Goal: Obtain resource: Download file/media

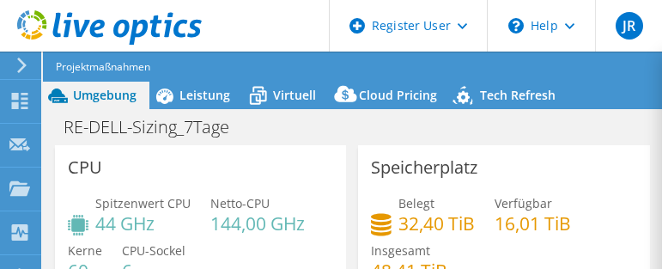
select select "EULondon"
select select "EUR"
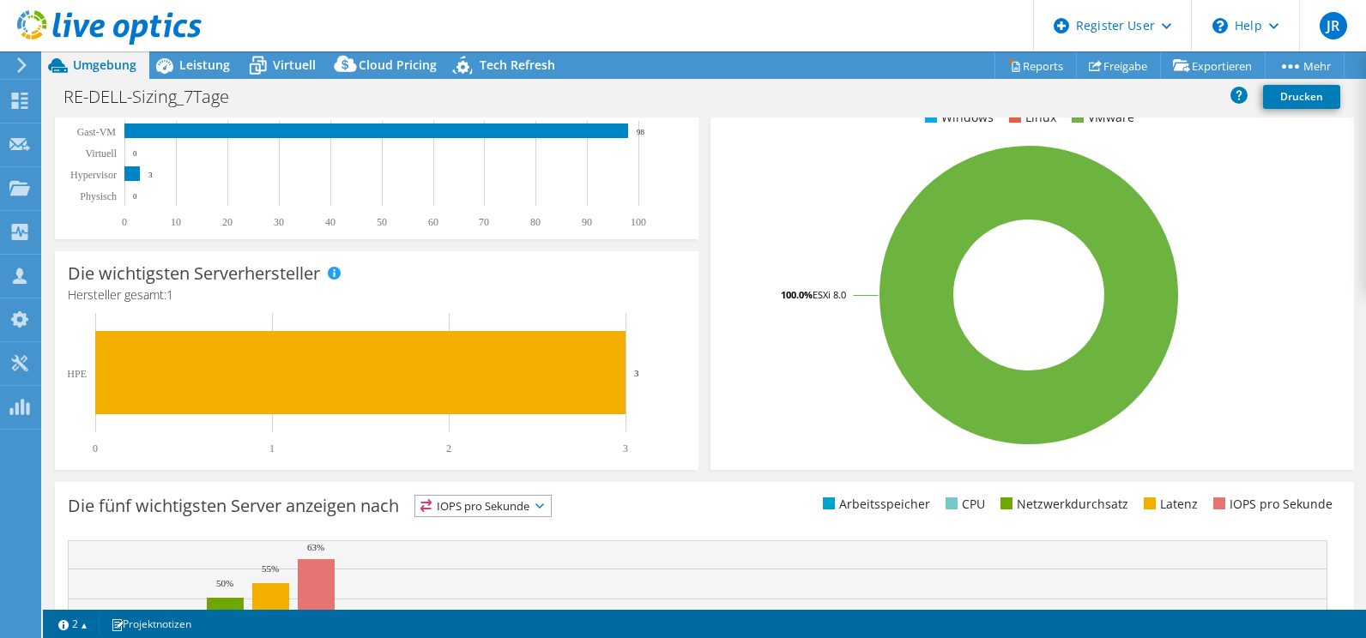
scroll to position [164, 0]
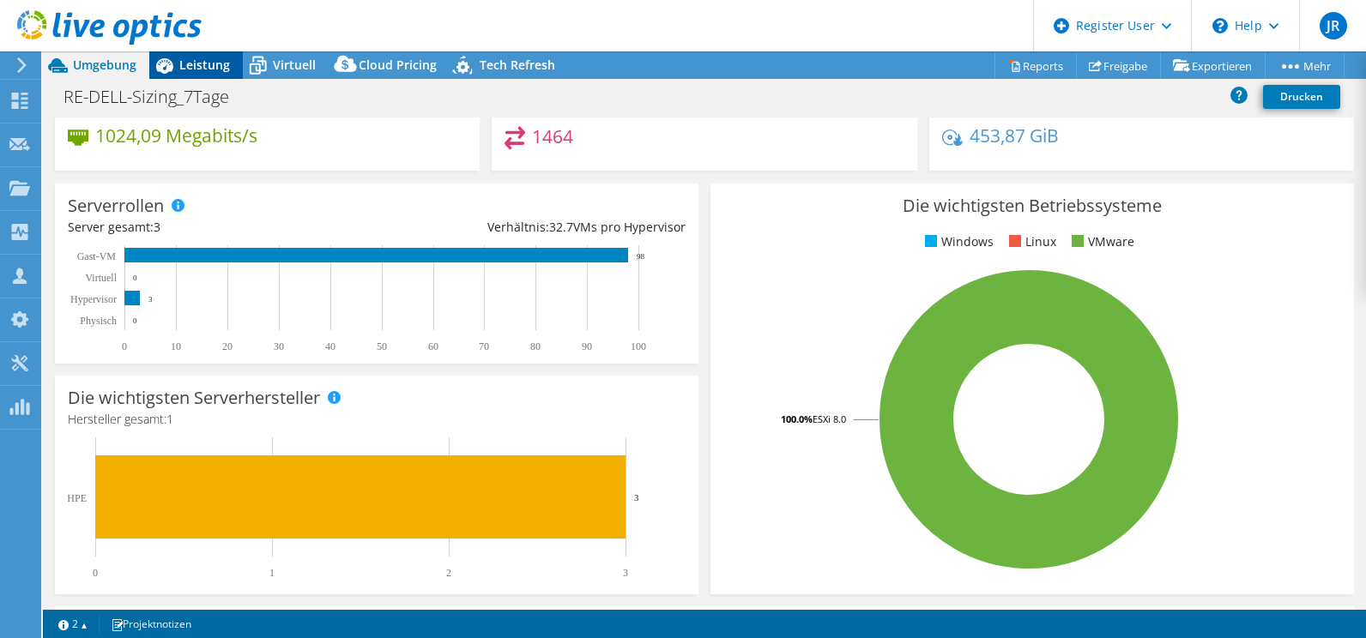
click at [218, 65] on span "Leistung" at bounding box center [204, 65] width 51 height 16
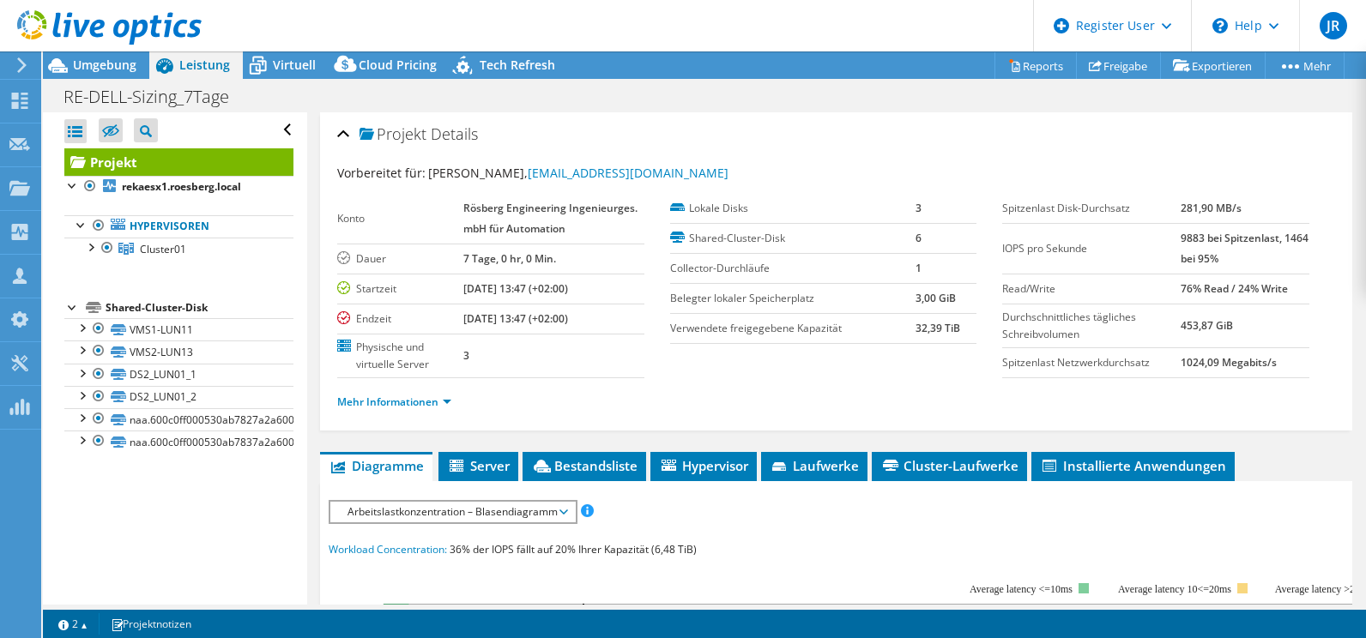
scroll to position [0, 0]
click at [78, 63] on span "Umgebung" at bounding box center [104, 65] width 63 height 16
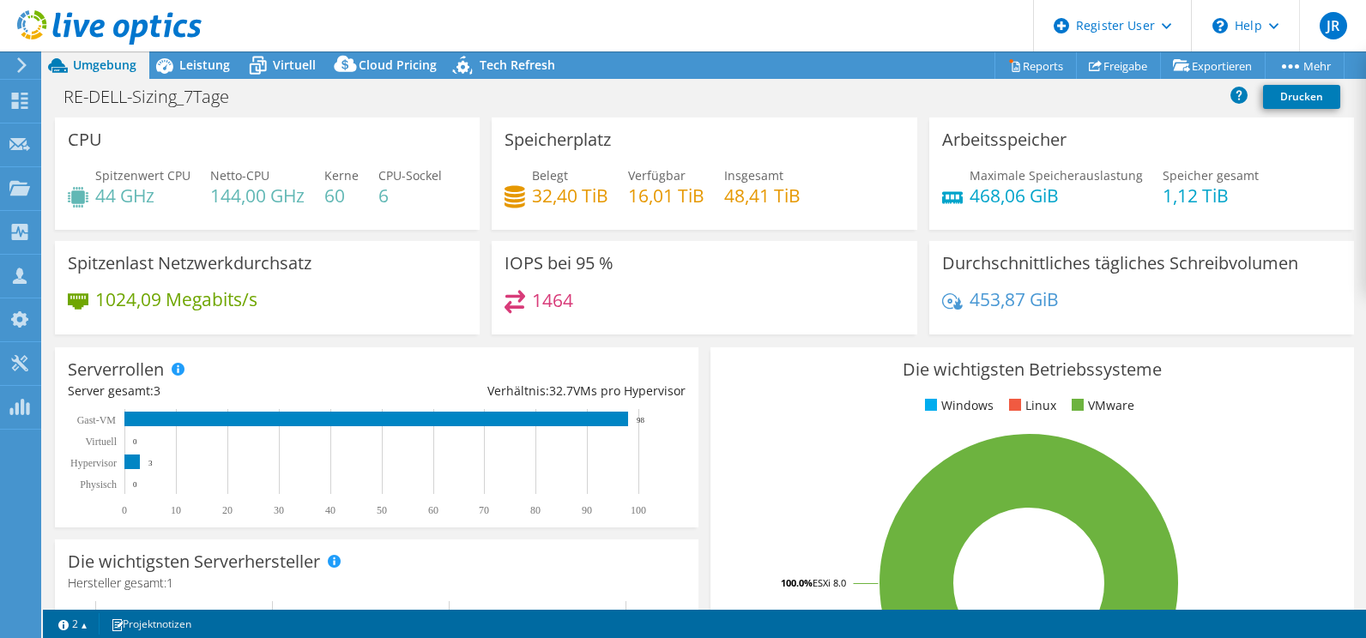
click at [656, 89] on div "RE-DELL-Sizing_7Tage Drucken" at bounding box center [704, 97] width 1323 height 32
click at [184, 61] on span "Leistung" at bounding box center [204, 65] width 51 height 16
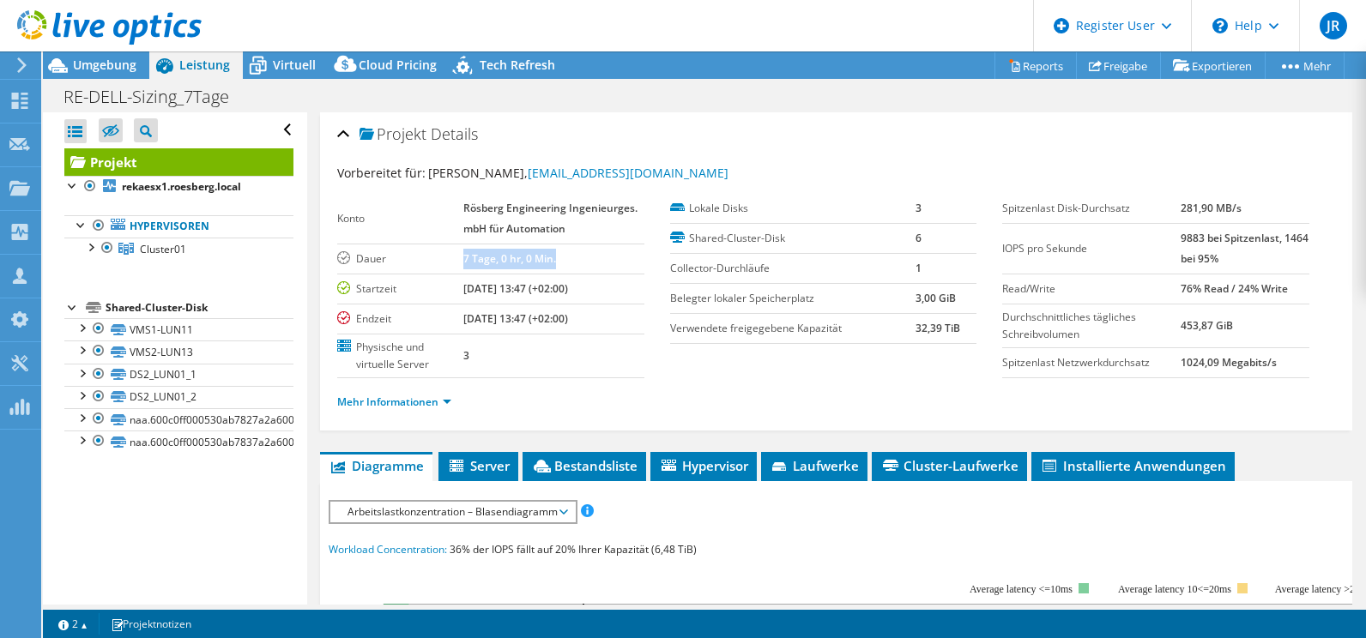
drag, startPoint x: 464, startPoint y: 263, endPoint x: 555, endPoint y: 263, distance: 91.0
click at [555, 263] on b "7 Tage, 0 hr, 0 Min." at bounding box center [509, 258] width 93 height 15
click at [112, 66] on span "Umgebung" at bounding box center [104, 65] width 63 height 16
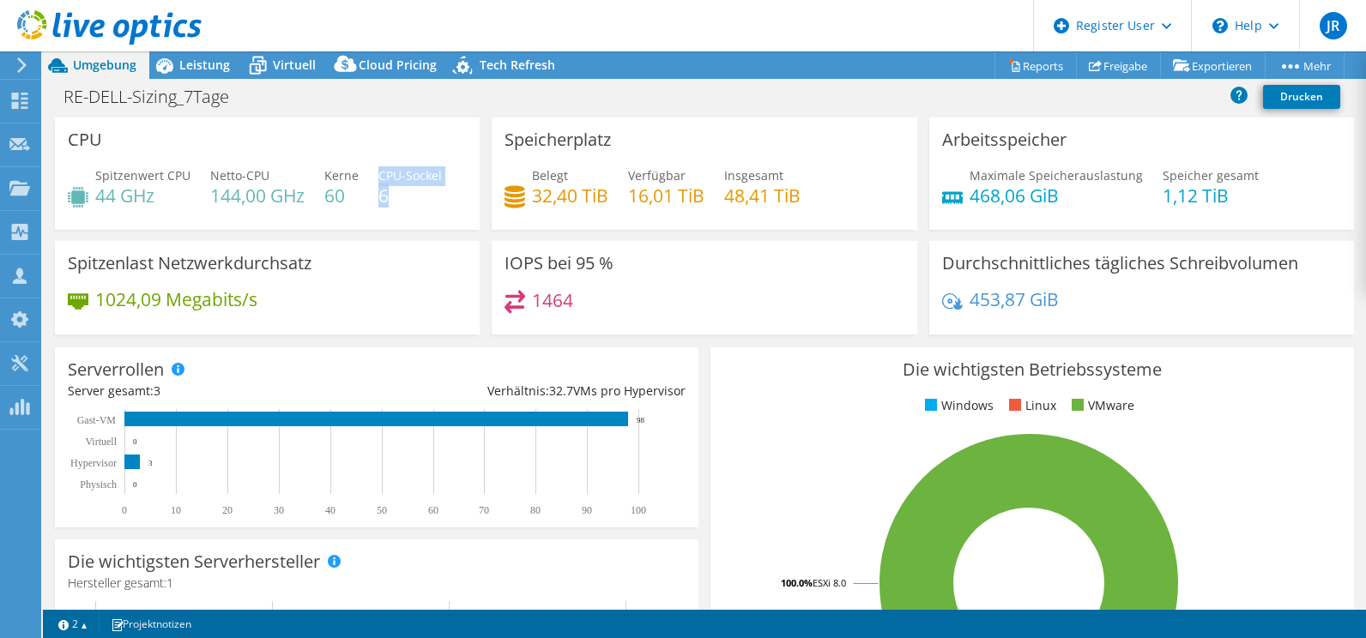
drag, startPoint x: 376, startPoint y: 171, endPoint x: 411, endPoint y: 208, distance: 51.0
click at [411, 208] on div "Spitzenwert CPU 44 GHz Netto-CPU 144,00 GHz Kerne 60 CPU-Sockel 6" at bounding box center [267, 194] width 399 height 56
drag, startPoint x: 411, startPoint y: 208, endPoint x: 381, endPoint y: 157, distance: 58.9
click at [381, 157] on div "CPU Spitzenwert CPU 44 GHz Netto-CPU 144,00 GHz Kerne 60 CPU-Sockel 6" at bounding box center [267, 174] width 425 height 112
drag, startPoint x: 96, startPoint y: 195, endPoint x: 179, endPoint y: 197, distance: 83.3
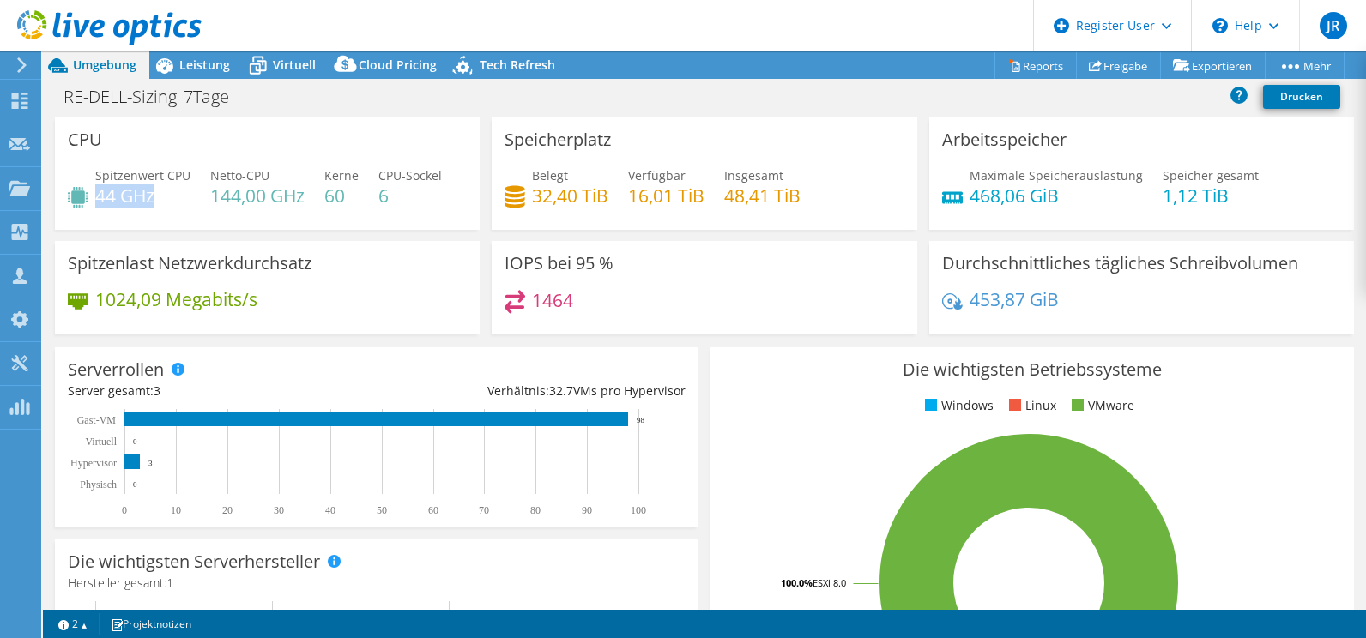
click at [179, 197] on h4 "44 GHz" at bounding box center [142, 195] width 95 height 19
drag, startPoint x: 179, startPoint y: 197, endPoint x: 139, endPoint y: 146, distance: 64.7
click at [139, 146] on div "CPU Spitzenwert CPU 44 GHz Netto-CPU 144,00 GHz Kerne 60 CPU-Sockel 6" at bounding box center [267, 174] width 425 height 112
drag, startPoint x: 497, startPoint y: 140, endPoint x: 627, endPoint y: 156, distance: 131.4
click at [627, 156] on div "Speicherplatz Belegt 32,40 TiB Verfügbar 16,01 TiB Insgesamt 48,41 TiB" at bounding box center [704, 174] width 425 height 112
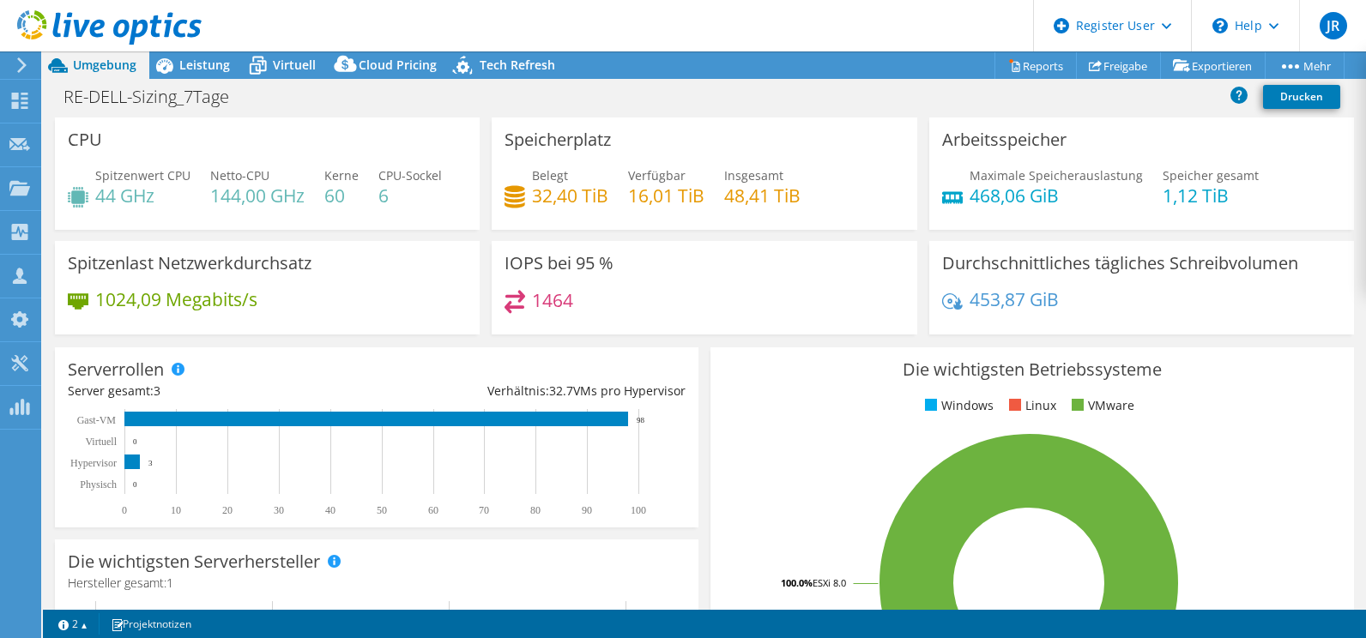
click at [661, 121] on div "Speicherplatz Belegt 32,40 TiB Verfügbar 16,01 TiB Insgesamt 48,41 TiB" at bounding box center [704, 174] width 425 height 112
drag, startPoint x: 719, startPoint y: 203, endPoint x: 805, endPoint y: 194, distance: 86.2
click at [661, 194] on div "Belegt 32,40 TiB Verfügbar 16,01 TiB Insgesamt 48,41 TiB" at bounding box center [704, 194] width 399 height 56
click at [661, 154] on div "Speicherplatz Belegt 32,40 TiB Verfügbar 16,01 TiB Insgesamt 48,41 TiB" at bounding box center [704, 174] width 425 height 112
drag, startPoint x: 531, startPoint y: 198, endPoint x: 604, endPoint y: 196, distance: 73.0
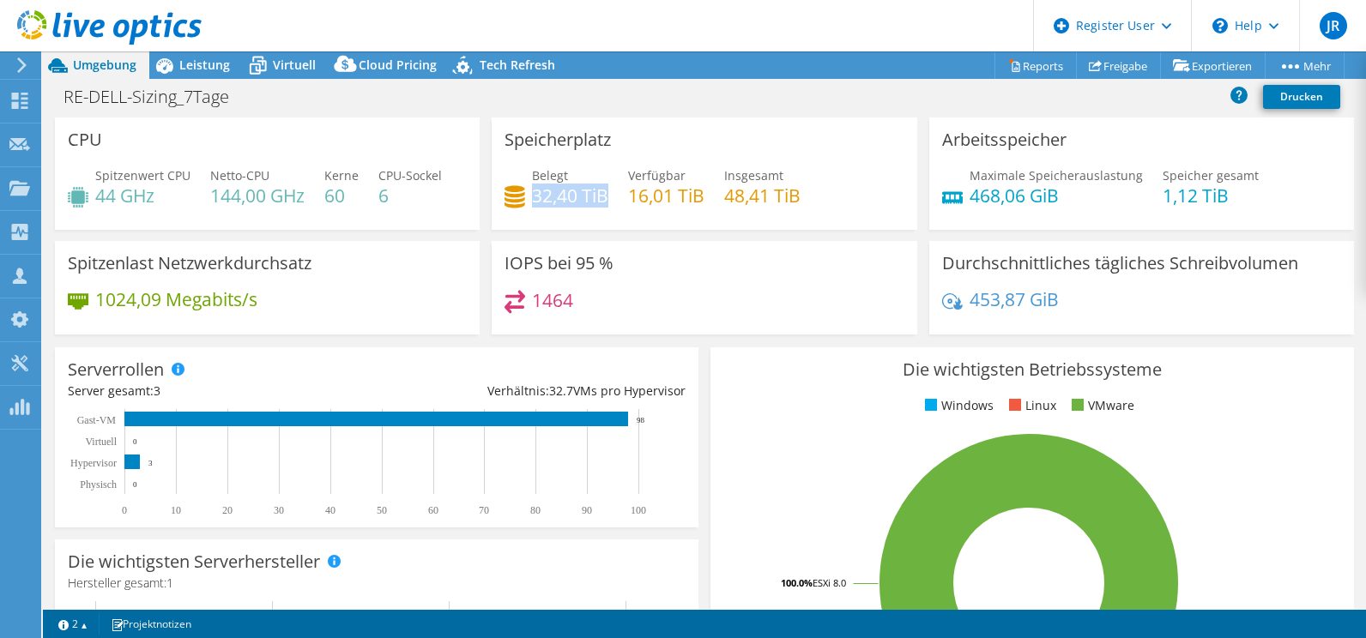
click at [604, 196] on h4 "32,40 TiB" at bounding box center [570, 195] width 76 height 19
drag, startPoint x: 604, startPoint y: 196, endPoint x: 647, endPoint y: 201, distance: 43.2
click at [647, 201] on h4 "16,01 TiB" at bounding box center [666, 195] width 76 height 19
drag, startPoint x: 634, startPoint y: 199, endPoint x: 712, endPoint y: 190, distance: 78.6
click at [661, 190] on div "Belegt 32,40 TiB Verfügbar 16,01 TiB Insgesamt 48,41 TiB" at bounding box center [704, 194] width 399 height 56
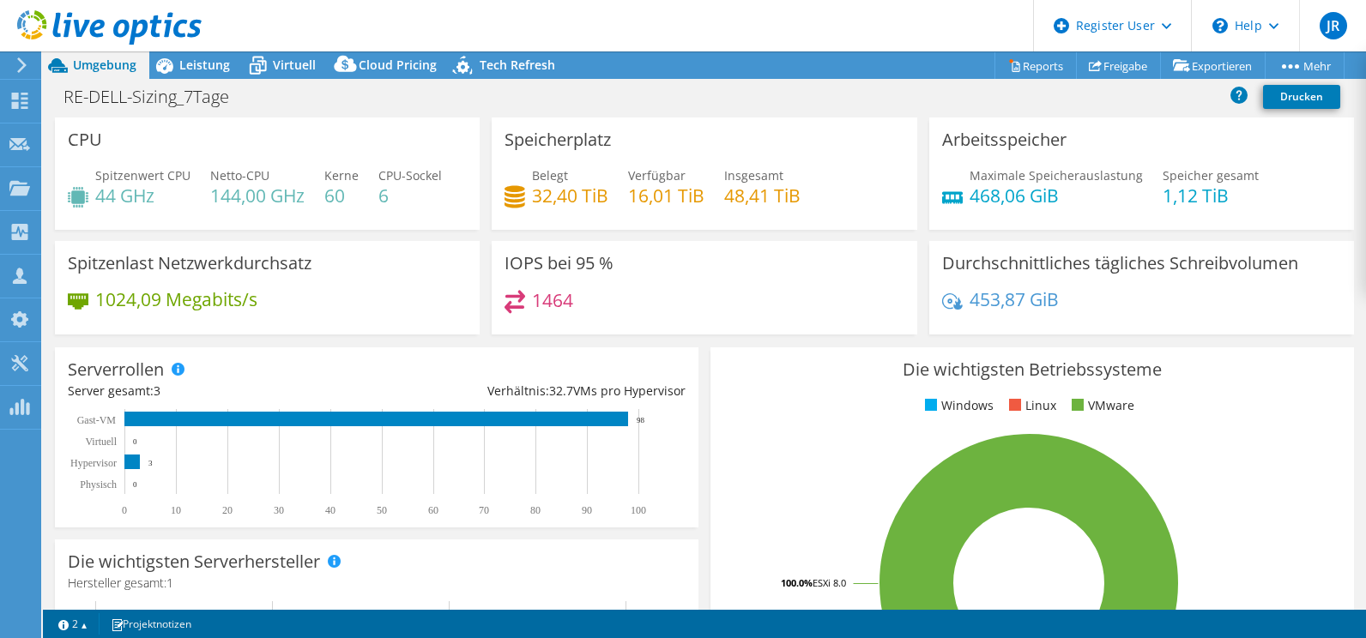
drag, startPoint x: 712, startPoint y: 190, endPoint x: 670, endPoint y: 152, distance: 57.1
click at [661, 152] on div "Speicherplatz Belegt 32,40 TiB Verfügbar 16,01 TiB Insgesamt 48,41 TiB" at bounding box center [704, 174] width 425 height 112
drag, startPoint x: 932, startPoint y: 136, endPoint x: 1067, endPoint y: 148, distance: 135.3
click at [661, 148] on div "Arbeitsspeicher Maximale Speicherauslastung 468,06 GiB Speicher gesamt 1,12 TiB" at bounding box center [1141, 174] width 425 height 112
drag, startPoint x: 1067, startPoint y: 148, endPoint x: 1232, endPoint y: 189, distance: 170.5
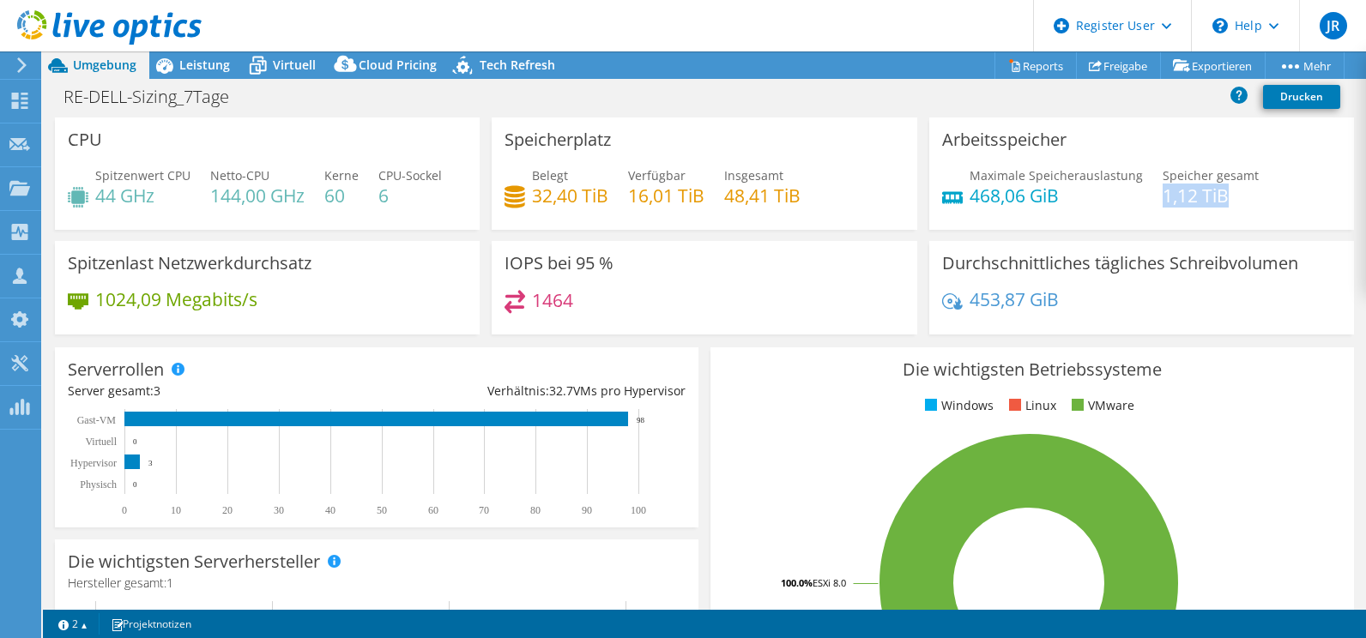
click at [661, 189] on h4 "1,12 TiB" at bounding box center [1211, 195] width 96 height 19
click at [661, 149] on h3 "Arbeitsspeicher" at bounding box center [1004, 139] width 124 height 19
drag, startPoint x: 70, startPoint y: 266, endPoint x: 282, endPoint y: 275, distance: 213.0
click at [282, 268] on div "Spitzenlast Netzwerkdurchsatz 1024,09 Megabits/s" at bounding box center [267, 288] width 425 height 94
click at [100, 268] on h4 "1024,09 Megabits/s" at bounding box center [176, 299] width 162 height 19
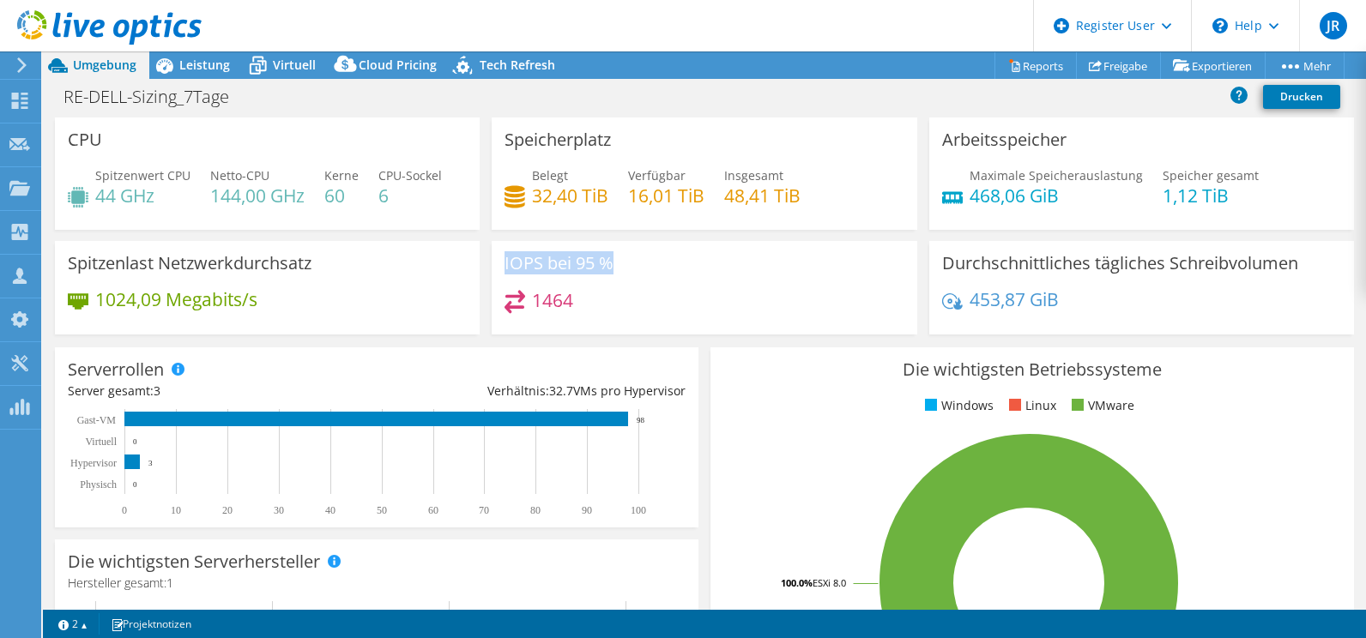
drag, startPoint x: 500, startPoint y: 260, endPoint x: 608, endPoint y: 263, distance: 107.3
click at [608, 263] on h3 "IOPS bei 95 %" at bounding box center [559, 263] width 109 height 19
drag, startPoint x: 608, startPoint y: 263, endPoint x: 591, endPoint y: 305, distance: 45.1
click at [591, 268] on div "1464" at bounding box center [704, 308] width 399 height 37
drag, startPoint x: 525, startPoint y: 264, endPoint x: 614, endPoint y: 261, distance: 89.3
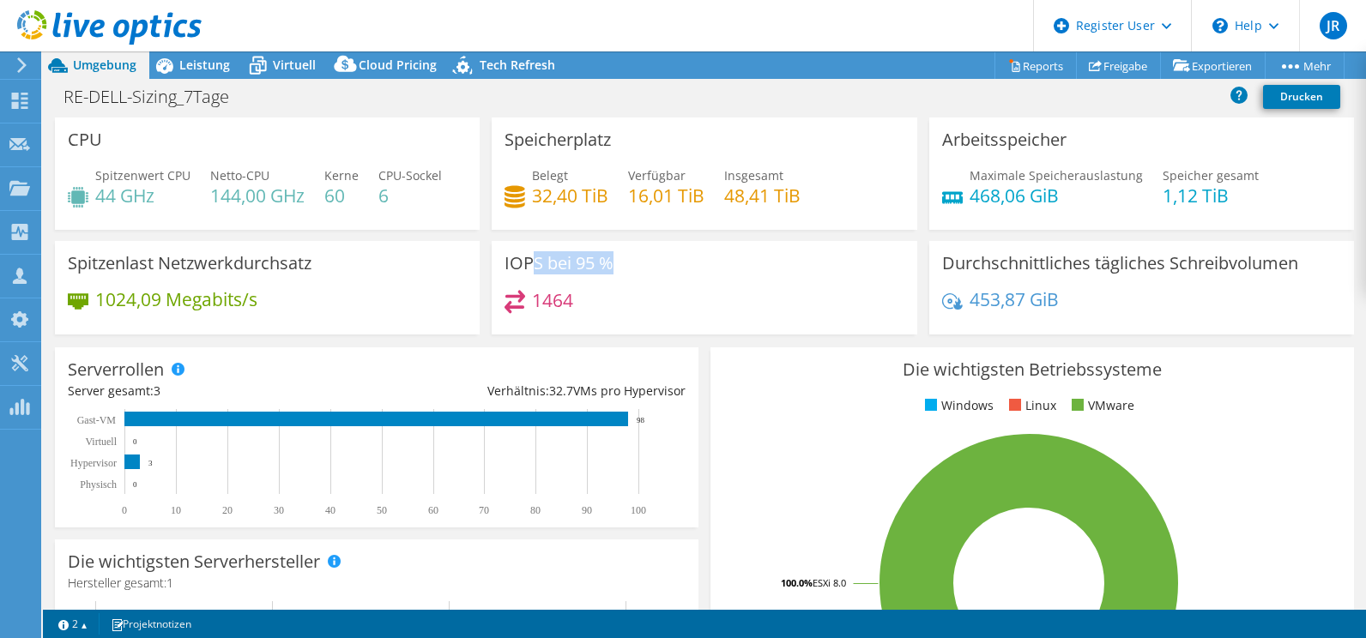
click at [614, 261] on div "IOPS bei 95 % 1464" at bounding box center [704, 288] width 425 height 94
drag, startPoint x: 614, startPoint y: 261, endPoint x: 559, endPoint y: 300, distance: 67.6
click at [559, 268] on h4 "1464" at bounding box center [552, 300] width 41 height 19
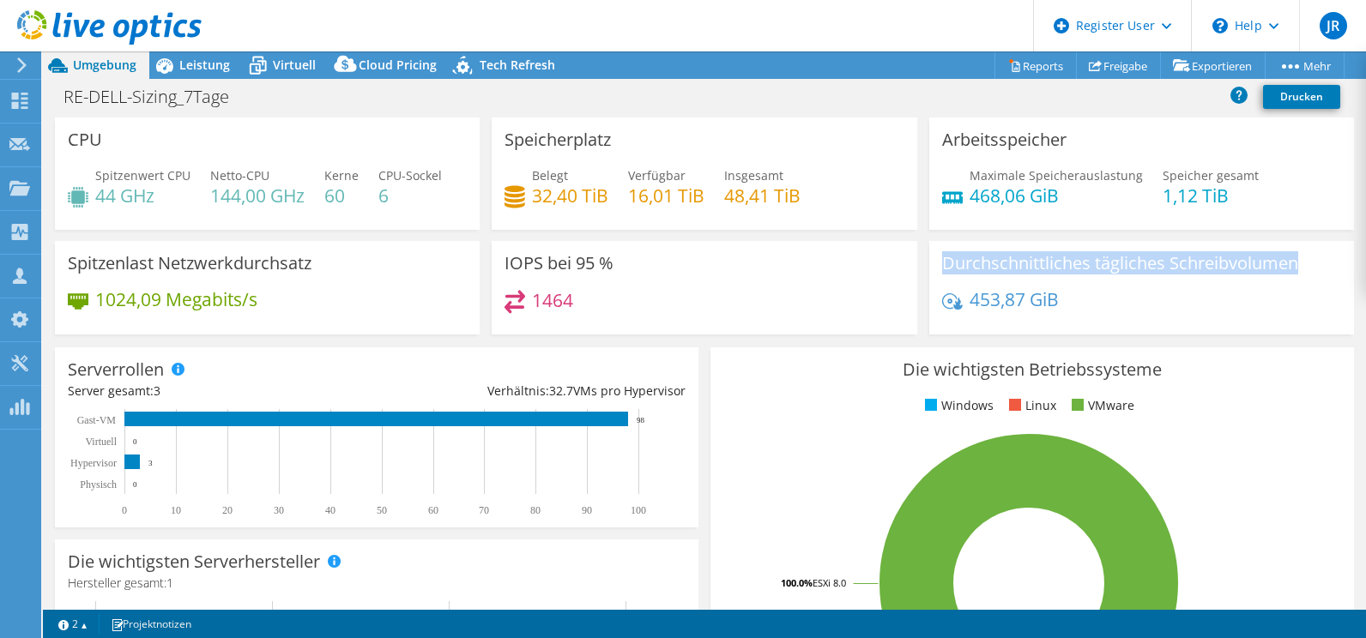
drag, startPoint x: 934, startPoint y: 259, endPoint x: 1297, endPoint y: 264, distance: 363.0
click at [661, 264] on div "Durchschnittliches tägliches Schreibvolumen 453,87 GiB" at bounding box center [1141, 288] width 425 height 94
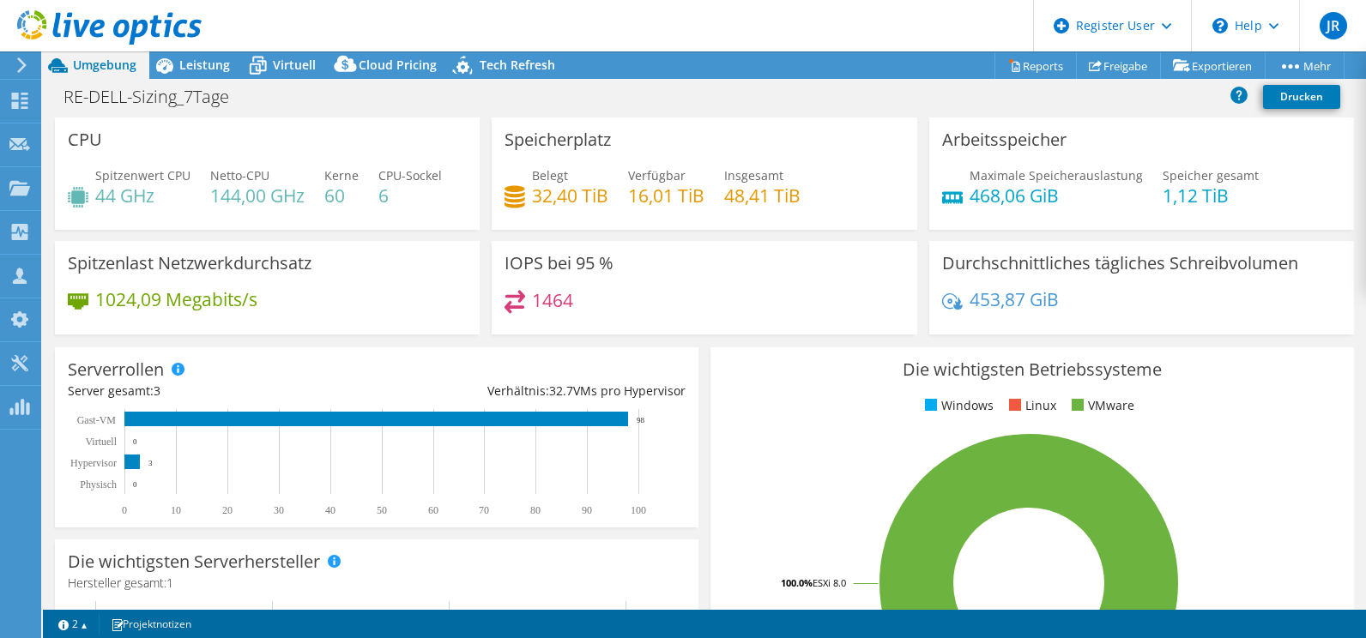
click at [661, 268] on h4 "453,87 GiB" at bounding box center [1014, 299] width 89 height 19
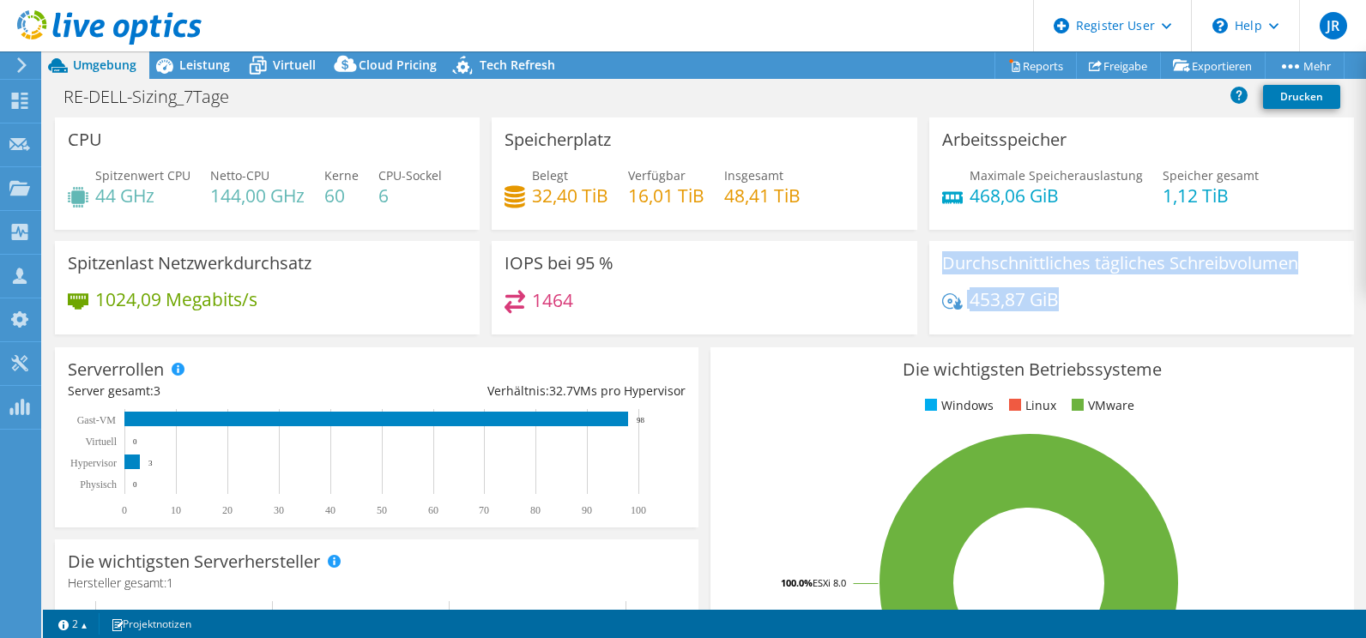
drag, startPoint x: 1061, startPoint y: 296, endPoint x: 935, endPoint y: 255, distance: 131.9
click at [661, 255] on div "Durchschnittliches tägliches Schreibvolumen 453,87 GiB" at bounding box center [1141, 288] width 425 height 94
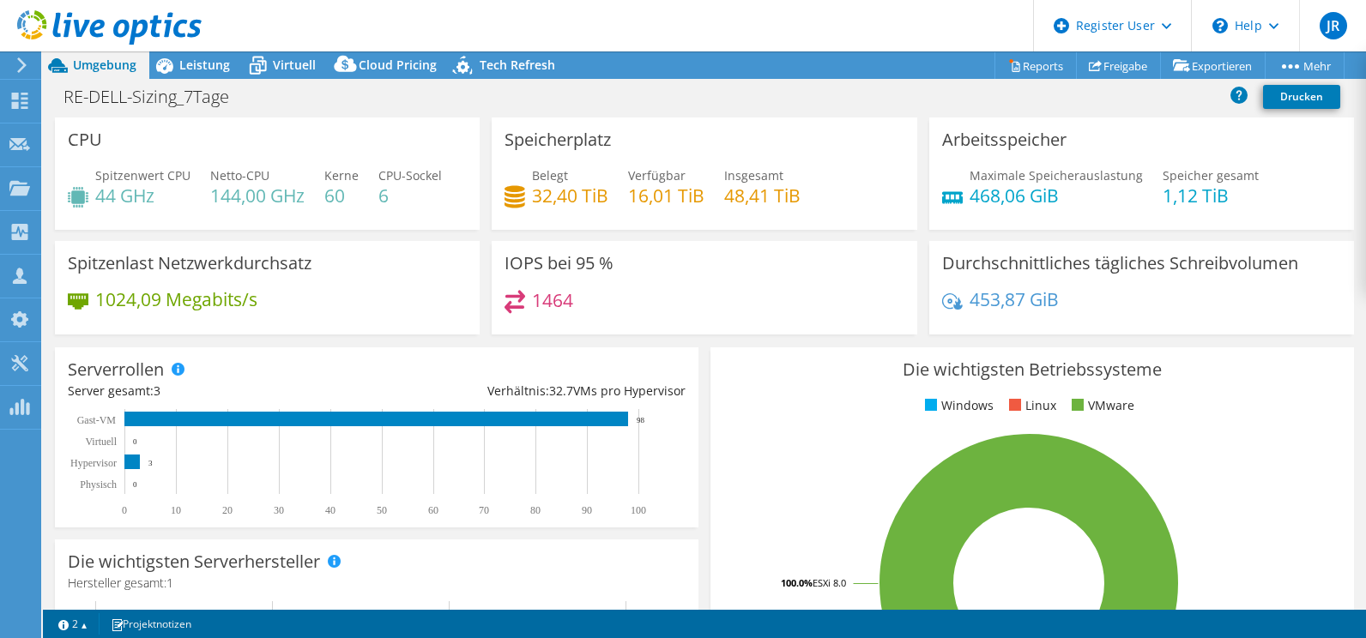
drag, startPoint x: 935, startPoint y: 255, endPoint x: 923, endPoint y: 271, distance: 20.3
click at [661, 268] on div "Durchschnittliches tägliches Schreibvolumen 453,87 GiB" at bounding box center [1141, 288] width 425 height 94
click at [661, 268] on h4 "453,87 GiB" at bounding box center [1014, 299] width 89 height 19
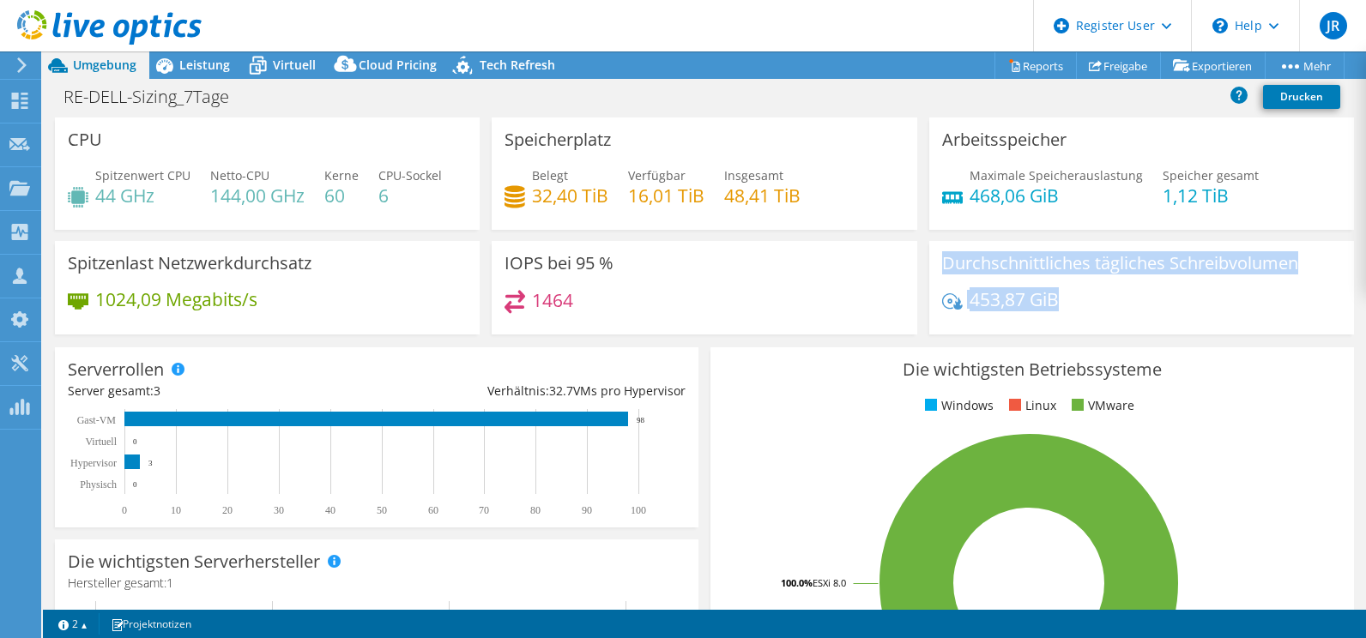
drag, startPoint x: 934, startPoint y: 264, endPoint x: 1061, endPoint y: 306, distance: 133.8
click at [661, 268] on div "Durchschnittliches tägliches Schreibvolumen 453,87 GiB" at bounding box center [1141, 288] width 425 height 94
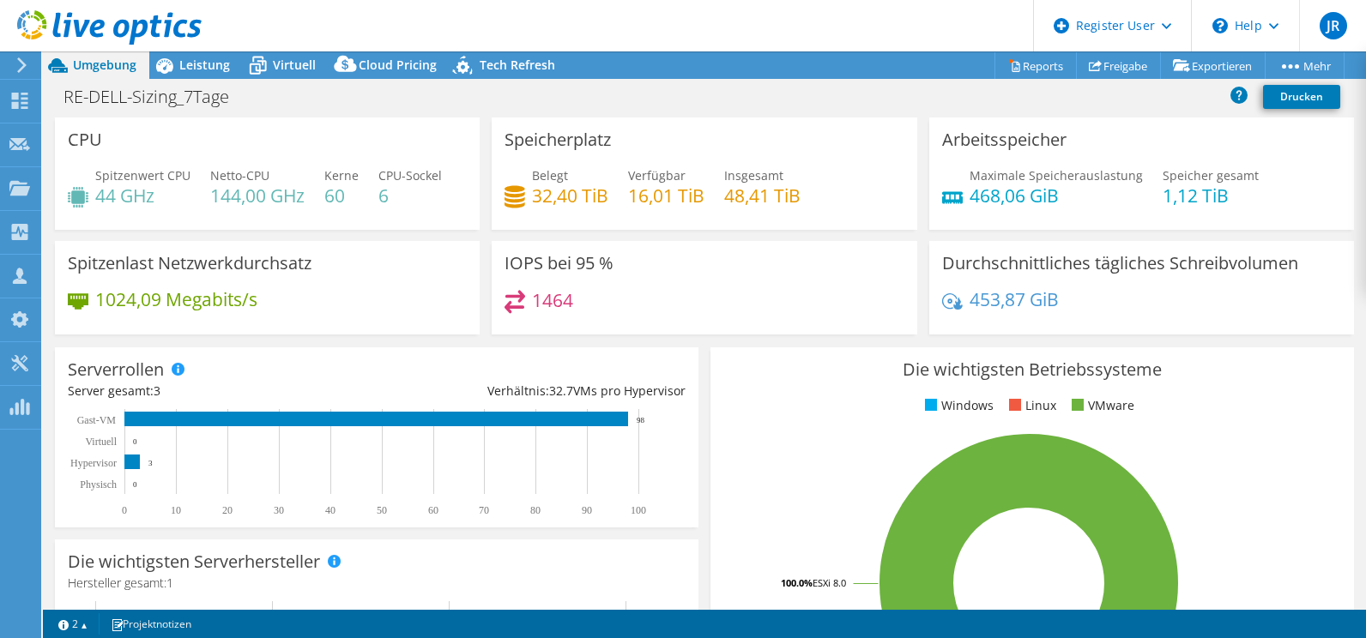
drag, startPoint x: 1061, startPoint y: 306, endPoint x: 1078, endPoint y: 327, distance: 26.8
click at [661, 268] on div "Durchschnittliches tägliches Schreibvolumen 453,87 GiB" at bounding box center [1141, 288] width 425 height 94
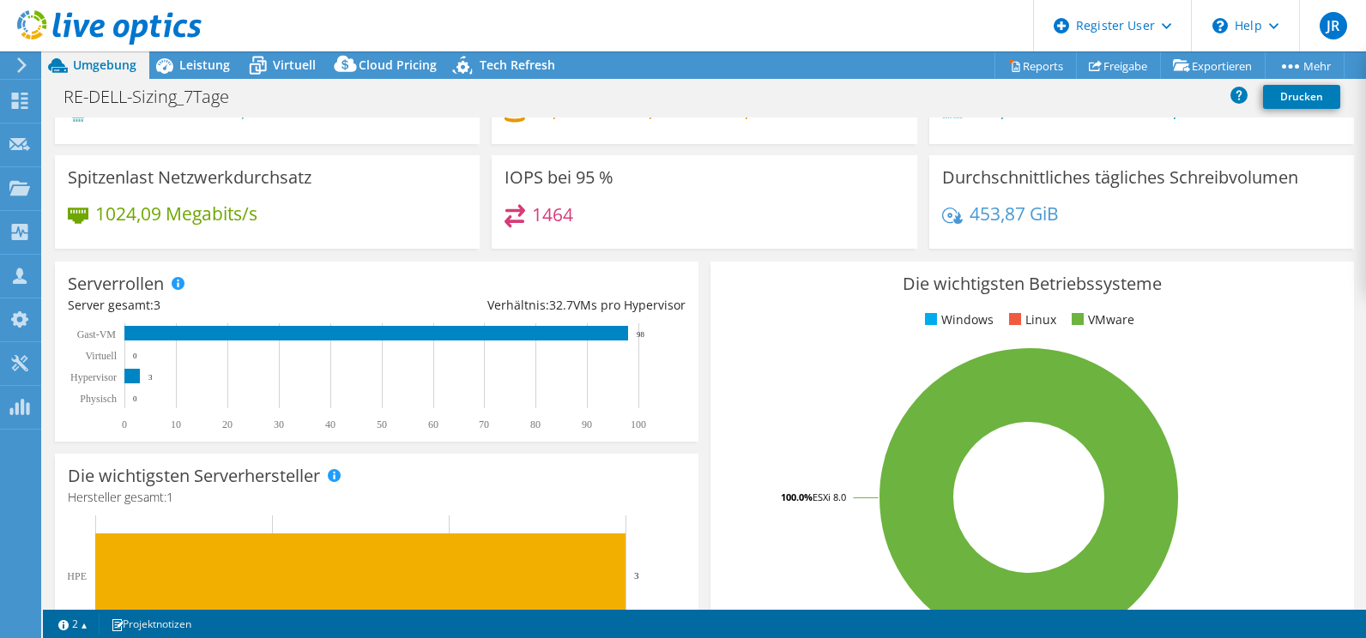
scroll to position [172, 0]
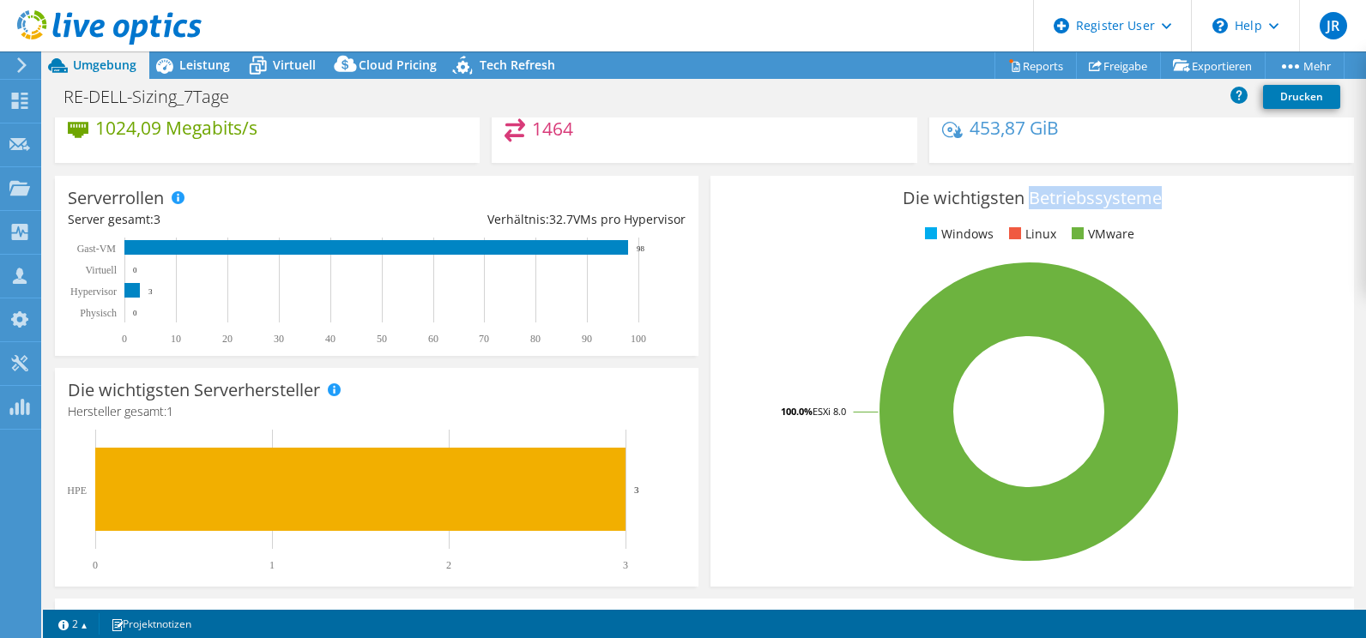
drag, startPoint x: 1019, startPoint y: 193, endPoint x: 1153, endPoint y: 194, distance: 134.7
click at [661, 194] on h3 "Die wichtigsten Betriebssysteme" at bounding box center [1032, 198] width 618 height 19
click at [661, 198] on h3 "Die wichtigsten Betriebssysteme" at bounding box center [1032, 198] width 618 height 19
click at [661, 202] on h3 "Die wichtigsten Betriebssysteme" at bounding box center [1032, 198] width 618 height 19
drag, startPoint x: 1076, startPoint y: 234, endPoint x: 1141, endPoint y: 239, distance: 65.4
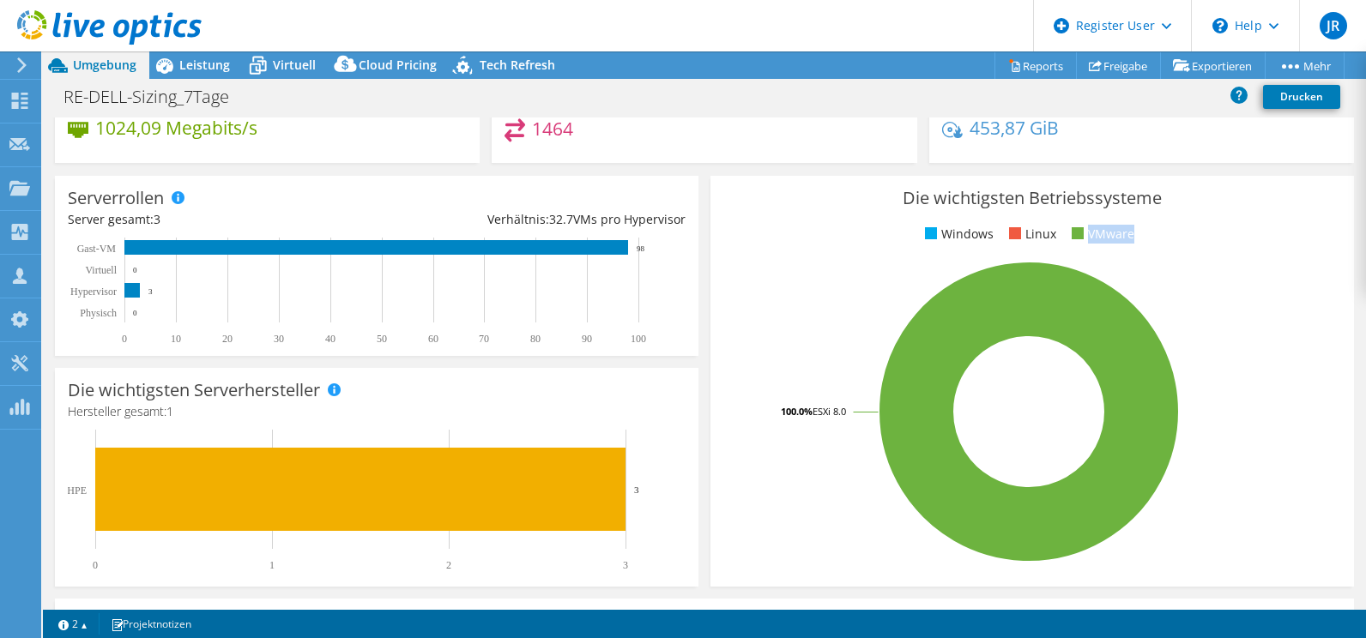
click at [661, 239] on ul "Windows Linux VMware" at bounding box center [1032, 235] width 618 height 20
click at [661, 245] on div "Die wichtigsten Betriebssysteme Windows Linux VMware 100.0% ESXi 8.0" at bounding box center [1033, 381] width 644 height 411
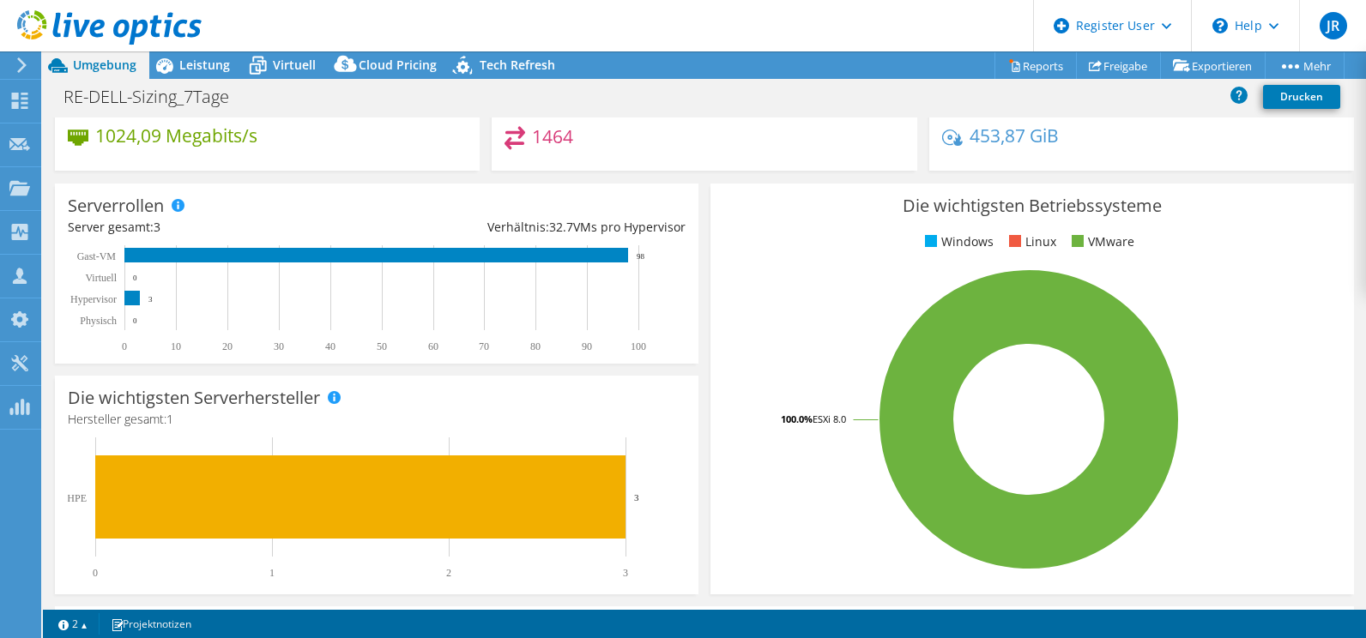
scroll to position [0, 0]
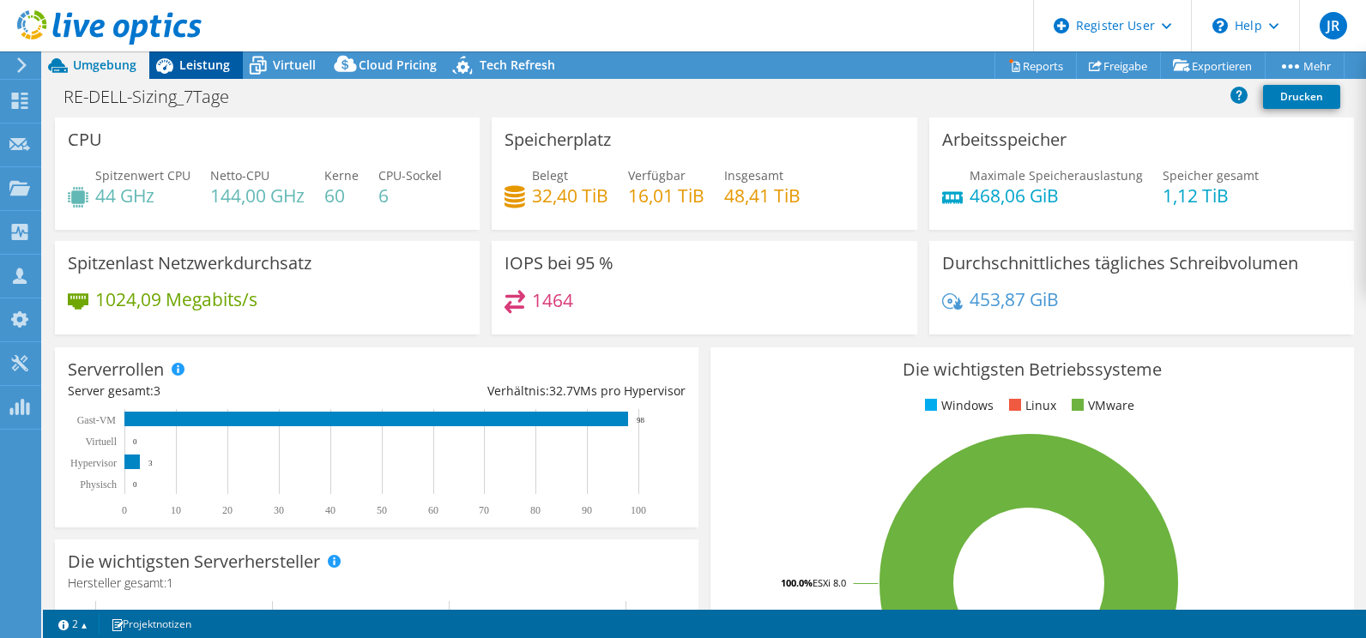
click at [215, 63] on span "Leistung" at bounding box center [204, 65] width 51 height 16
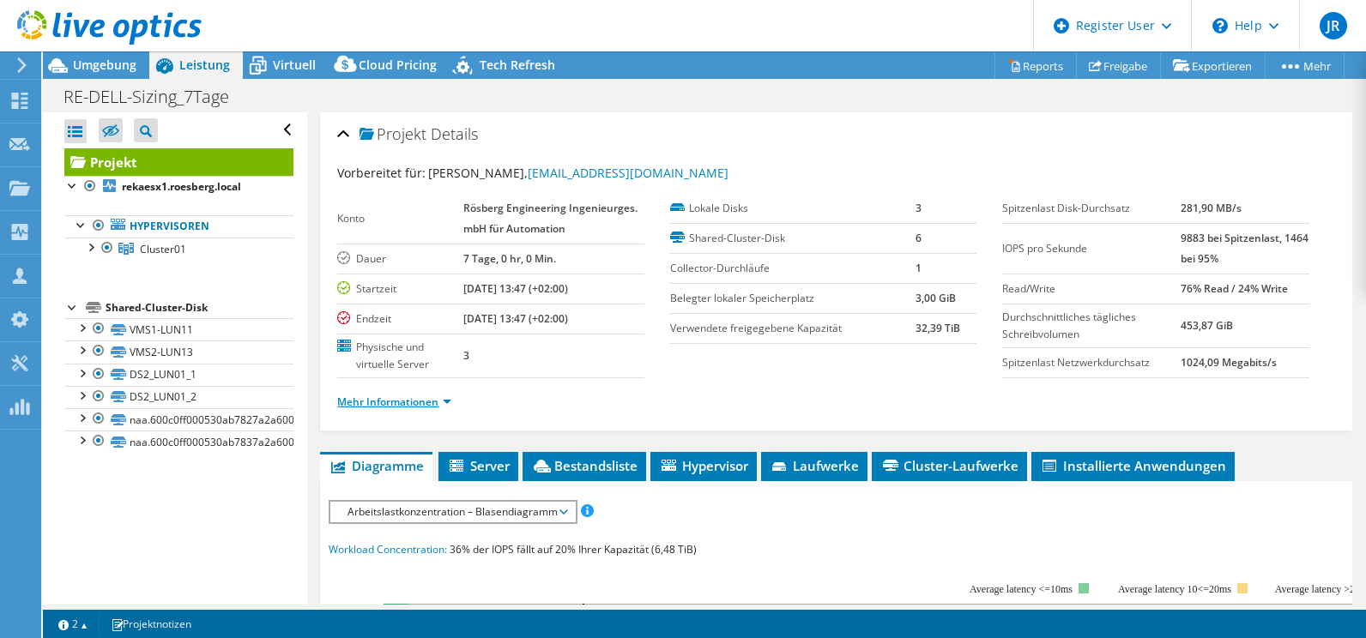
click at [367, 268] on link "Mehr Informationen" at bounding box center [394, 402] width 114 height 15
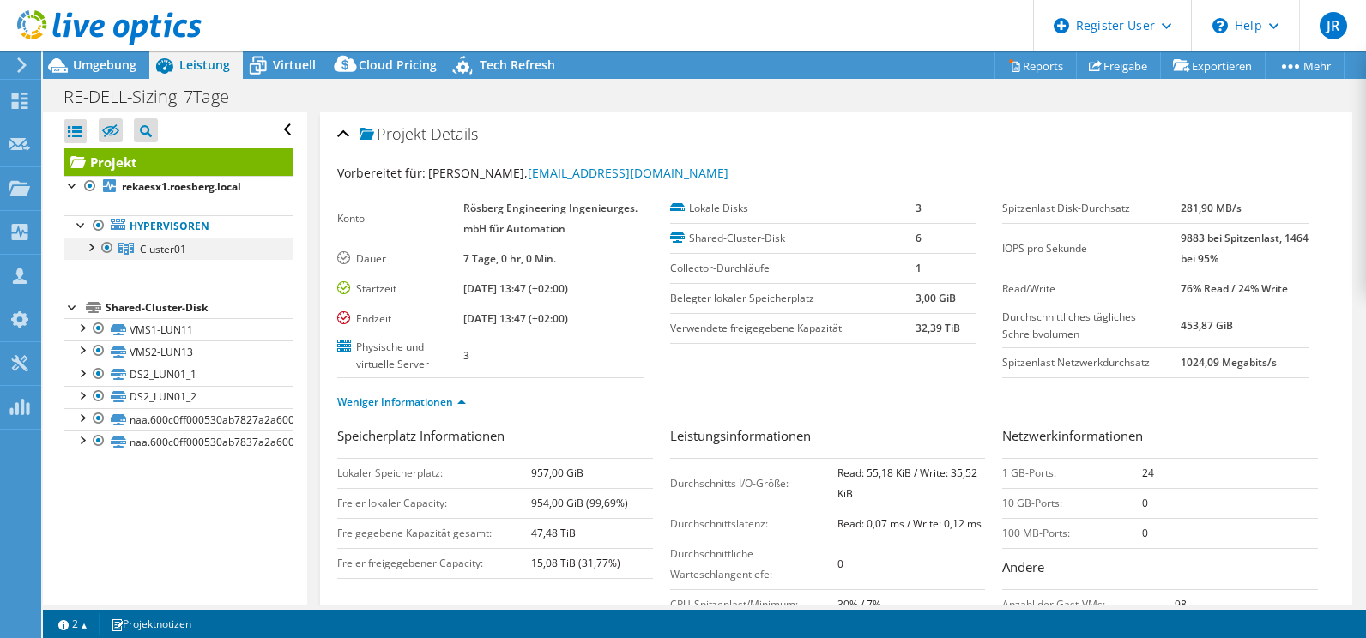
click at [88, 248] on div at bounding box center [90, 246] width 17 height 17
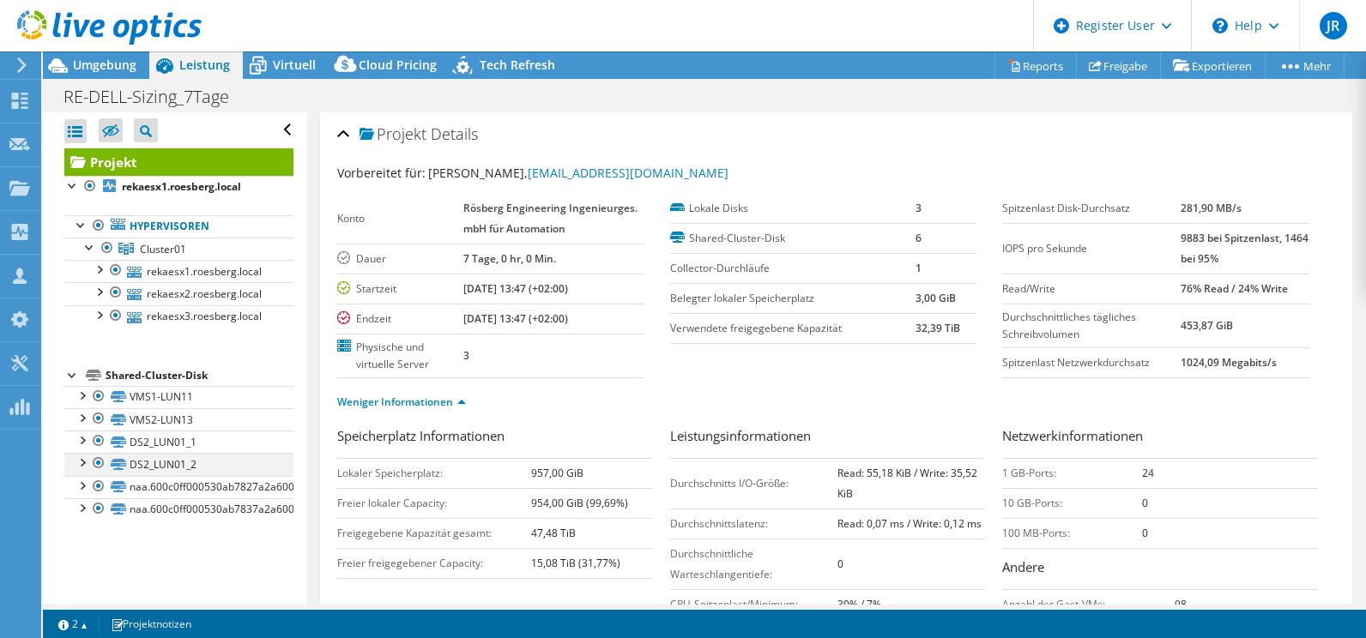
click at [100, 268] on div at bounding box center [98, 463] width 17 height 21
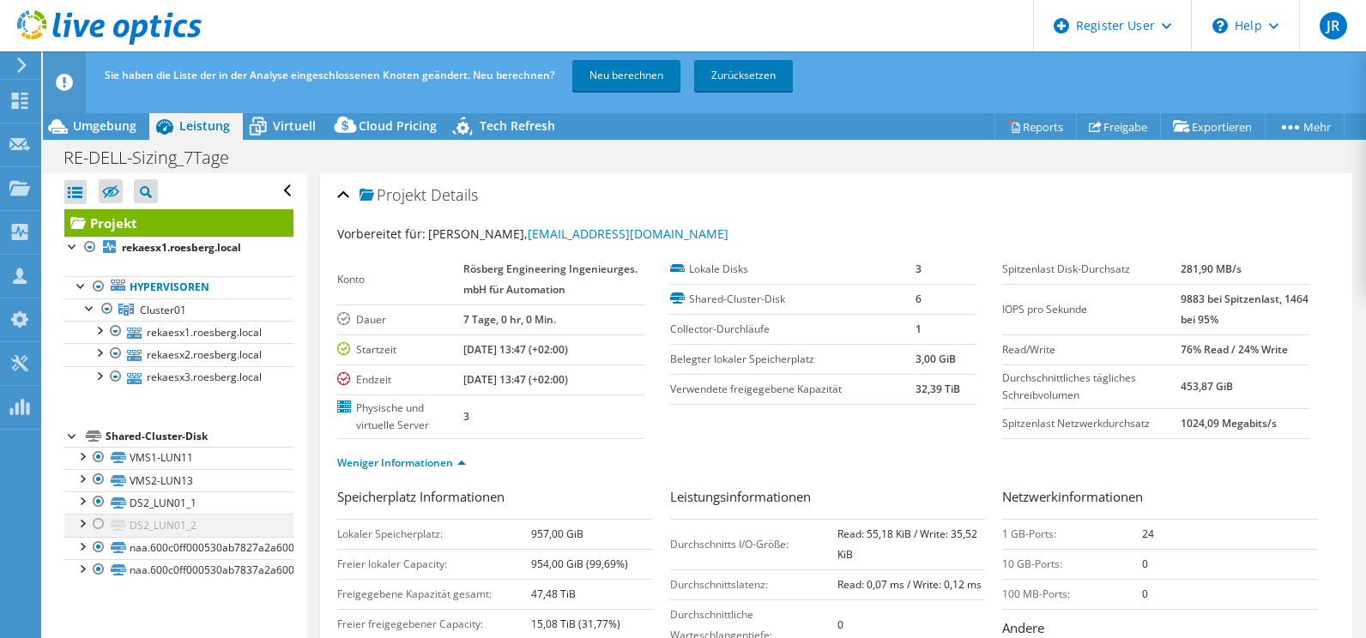
click at [100, 268] on div at bounding box center [98, 524] width 17 height 21
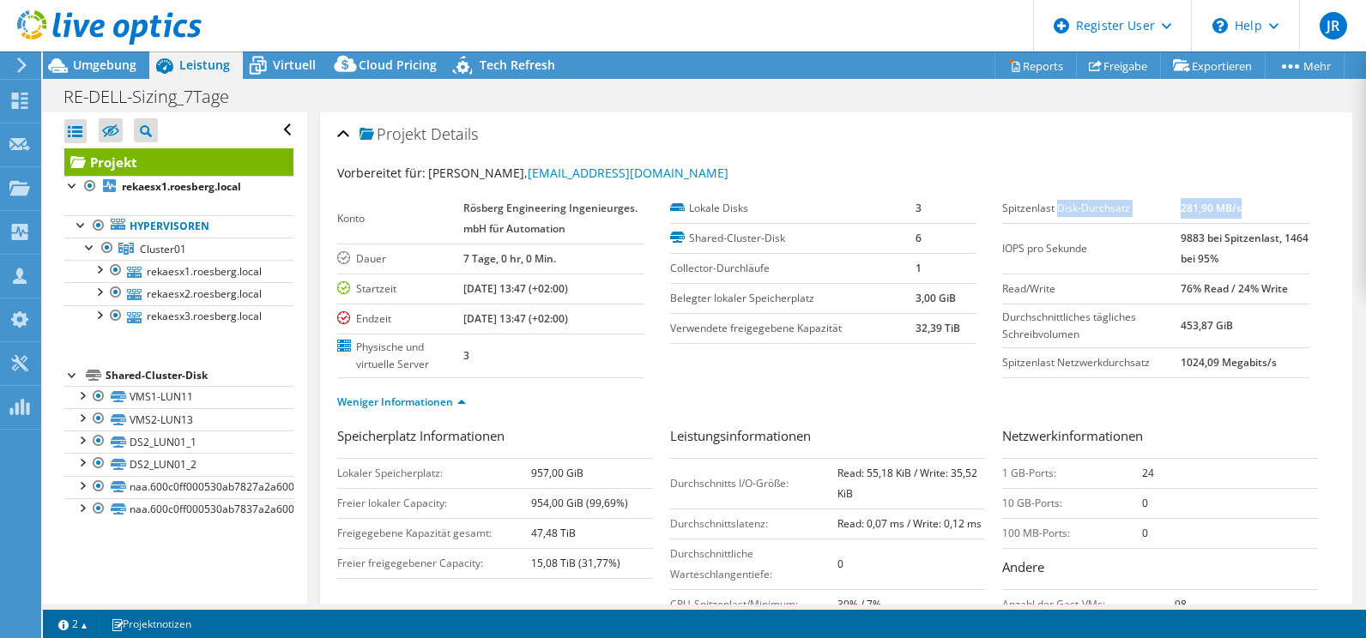
drag, startPoint x: 1048, startPoint y: 204, endPoint x: 1249, endPoint y: 209, distance: 200.9
click at [661, 209] on tr "Spitzenlast Disk-Durchsatz 281,90 MB/s" at bounding box center [1155, 209] width 306 height 30
drag, startPoint x: 1163, startPoint y: 234, endPoint x: 1281, endPoint y: 236, distance: 118.4
click at [661, 236] on tr "IOPS pro Sekunde 9883 bei Spitzenlast, 1464 bei 95%" at bounding box center [1155, 248] width 306 height 51
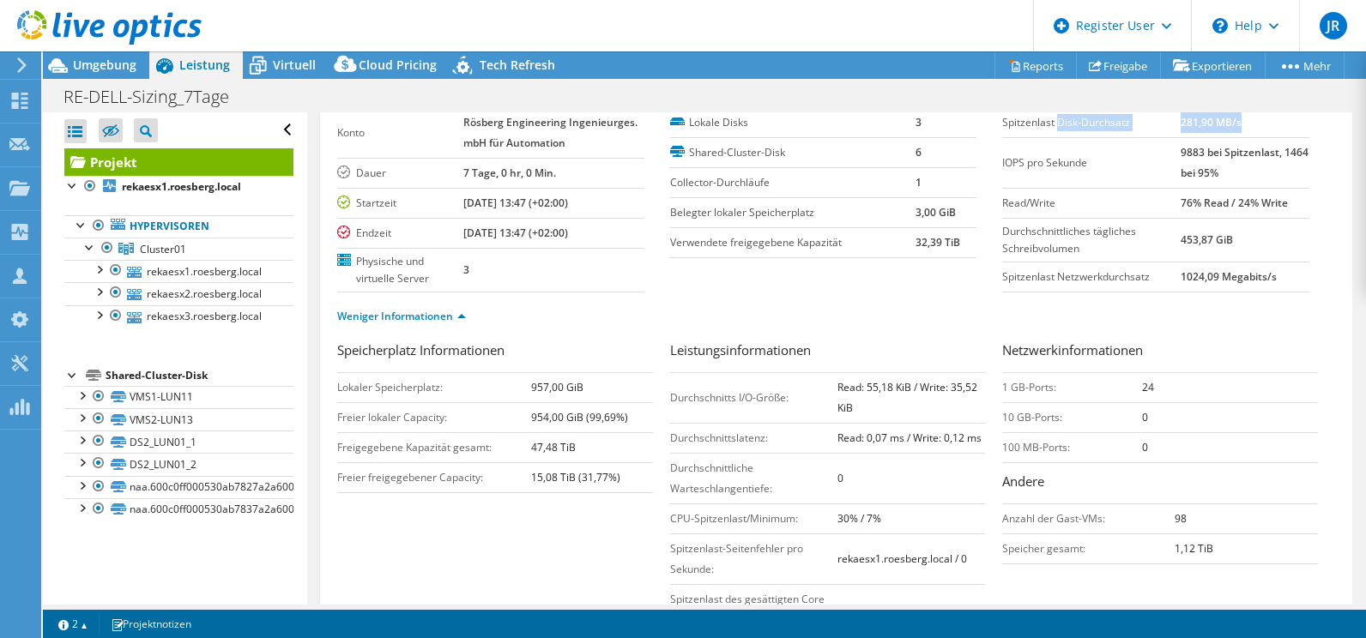
drag, startPoint x: 1164, startPoint y: 197, endPoint x: 1292, endPoint y: 198, distance: 127.9
click at [661, 198] on tr "Read/Write 76% Read / 24% Write" at bounding box center [1155, 203] width 306 height 30
drag, startPoint x: 1164, startPoint y: 241, endPoint x: 1235, endPoint y: 243, distance: 71.2
click at [661, 243] on tr "Durchschnittliches tägliches Schreibvolumen 453,87 GiB" at bounding box center [1155, 240] width 306 height 44
drag, startPoint x: 1235, startPoint y: 243, endPoint x: 1114, endPoint y: 274, distance: 124.9
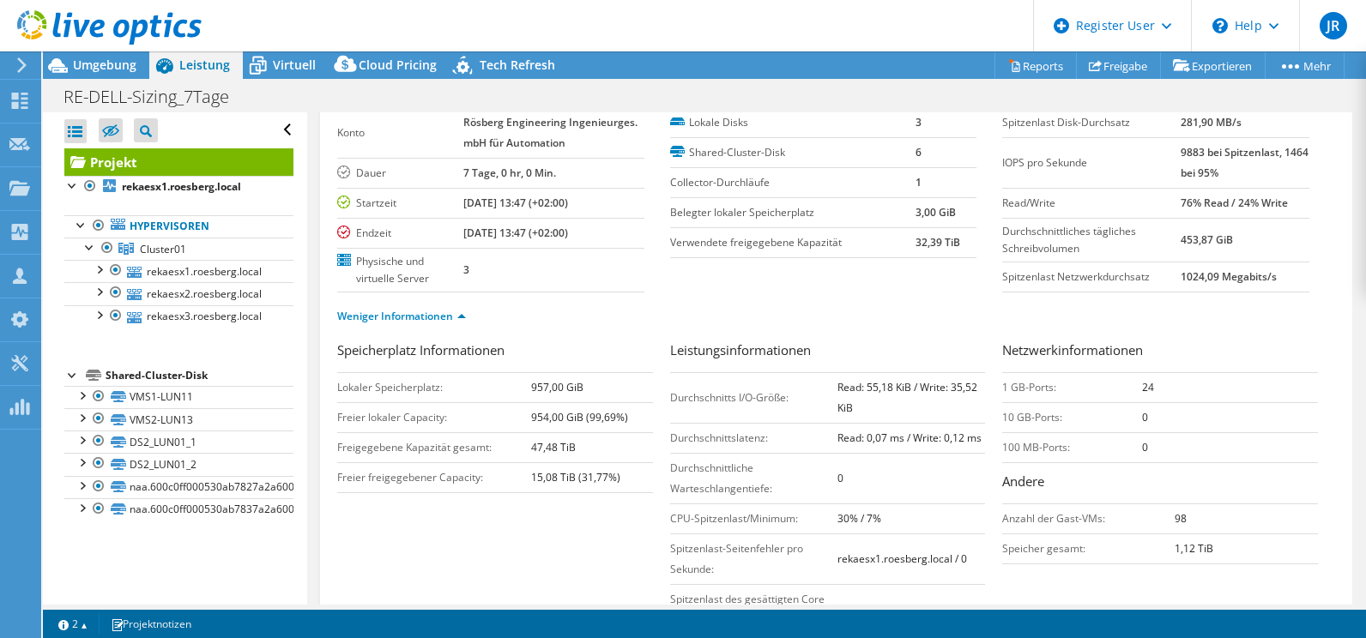
click at [661, 268] on label "Spitzenlast Netzwerkdurchsatz" at bounding box center [1091, 277] width 178 height 17
drag, startPoint x: 1170, startPoint y: 276, endPoint x: 1269, endPoint y: 277, distance: 99.5
click at [661, 268] on td "1024,09 Megabits/s" at bounding box center [1245, 277] width 128 height 30
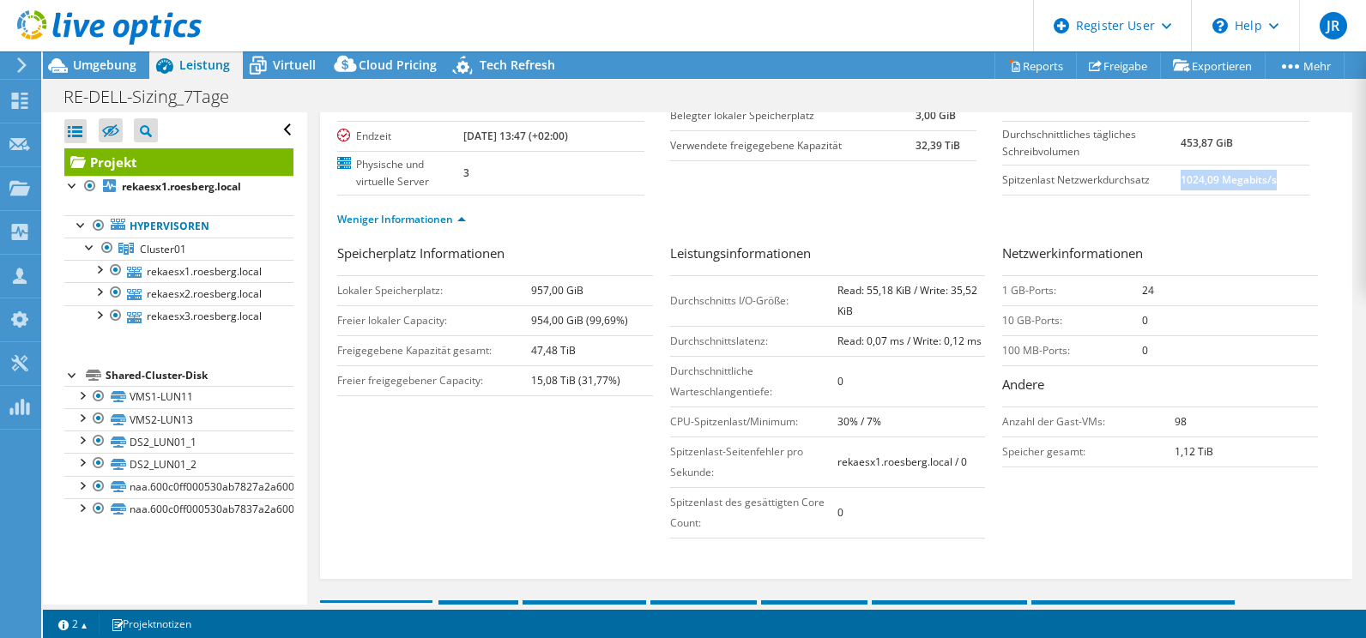
scroll to position [257, 0]
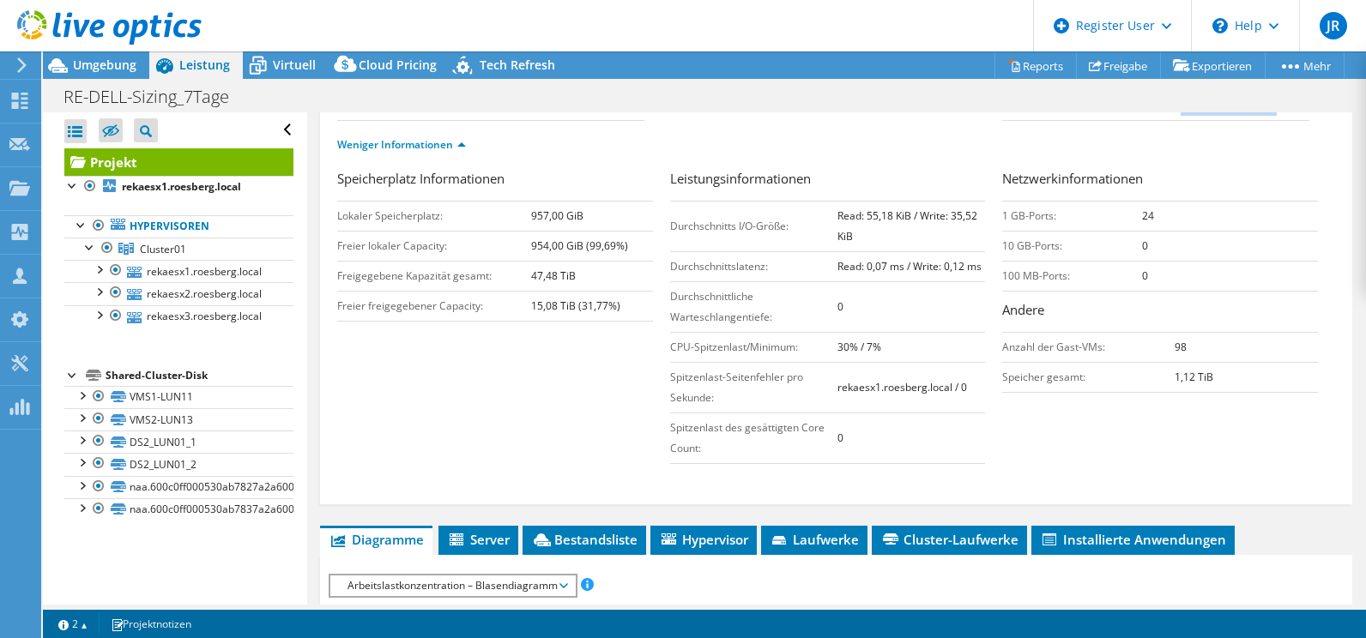
drag, startPoint x: 829, startPoint y: 217, endPoint x: 884, endPoint y: 251, distance: 64.3
click at [661, 251] on tr "Durchschnitts I/O-Größe: Read: 55,18 KiB / Write: 35,52 KiB" at bounding box center [828, 226] width 316 height 51
drag, startPoint x: 884, startPoint y: 251, endPoint x: 770, endPoint y: 251, distance: 114.1
click at [661, 251] on td "Durchschnittslatenz:" at bounding box center [754, 266] width 168 height 30
drag, startPoint x: 998, startPoint y: 178, endPoint x: 1150, endPoint y: 179, distance: 151.9
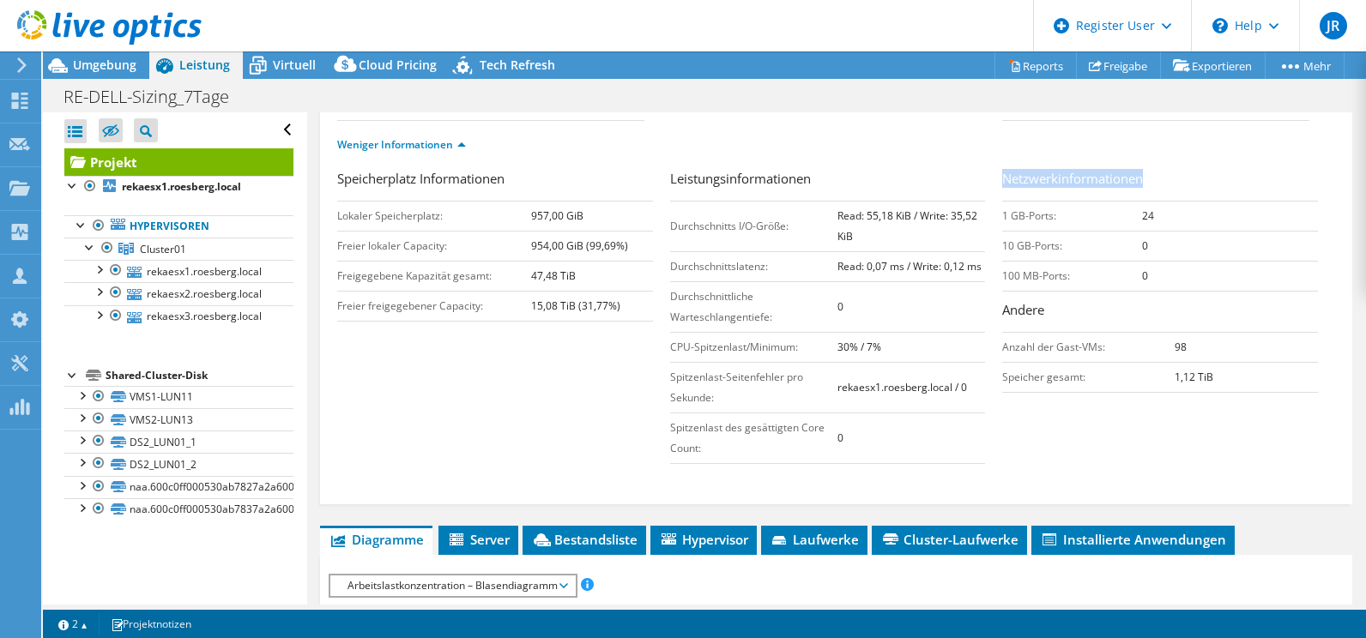
click at [661, 179] on h3 "Netzwerkinformationen" at bounding box center [1160, 180] width 316 height 23
drag, startPoint x: 1150, startPoint y: 179, endPoint x: 1137, endPoint y: 216, distance: 39.1
click at [661, 216] on b "24" at bounding box center [1148, 216] width 12 height 15
drag, startPoint x: 1128, startPoint y: 215, endPoint x: 1147, endPoint y: 212, distance: 20.0
click at [661, 212] on tr "1 GB-Ports: 24" at bounding box center [1160, 216] width 316 height 30
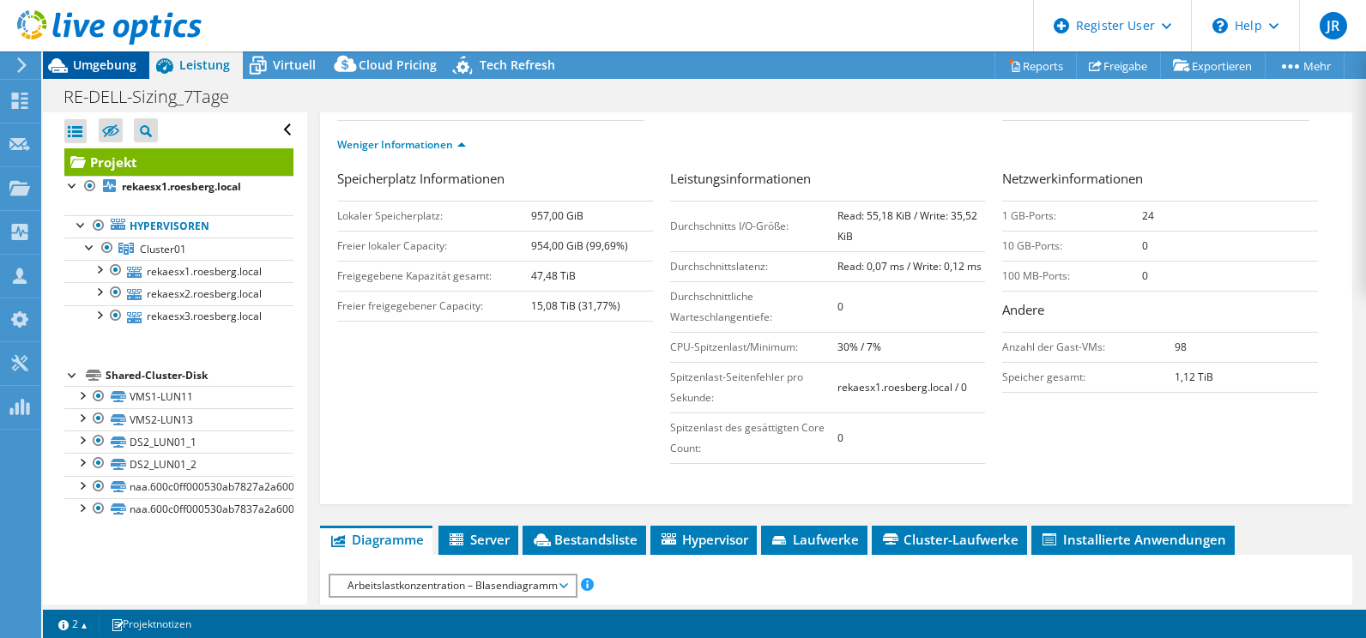
click at [96, 64] on span "Umgebung" at bounding box center [104, 65] width 63 height 16
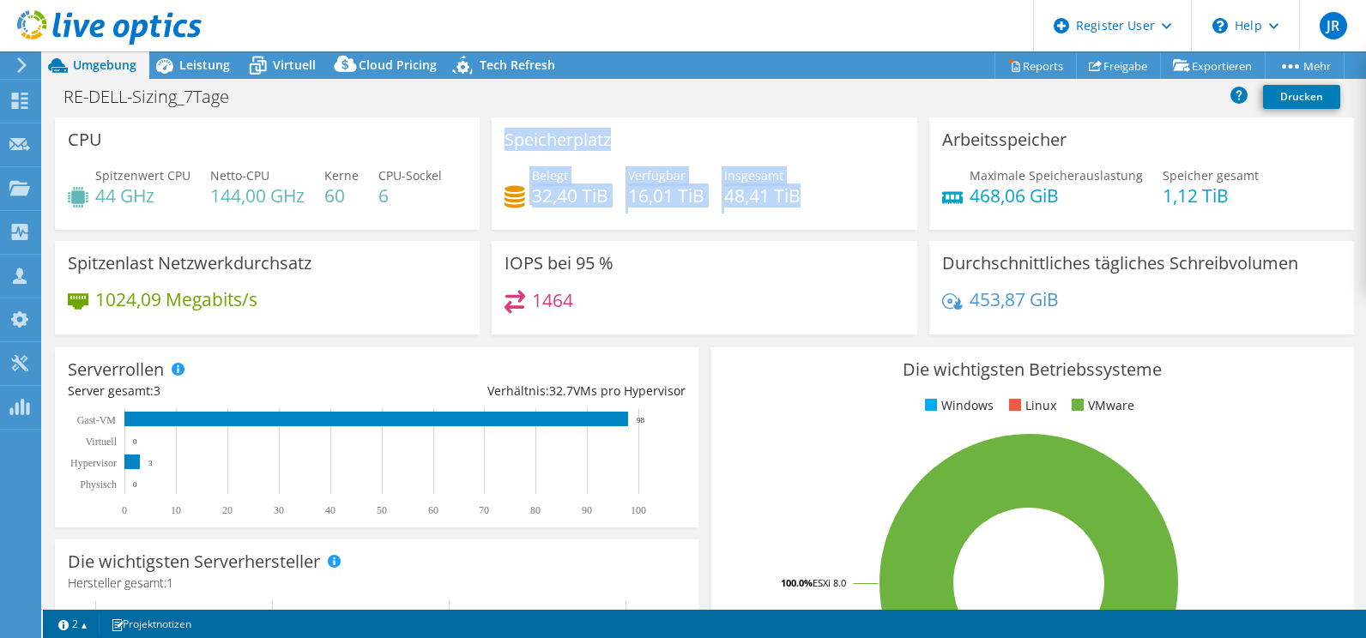
drag, startPoint x: 502, startPoint y: 139, endPoint x: 807, endPoint y: 209, distance: 313.3
click at [661, 209] on div "Speicherplatz Belegt 32,40 TiB Verfügbar 16,01 TiB Insgesamt 48,41 TiB" at bounding box center [704, 174] width 425 height 112
drag, startPoint x: 807, startPoint y: 209, endPoint x: 697, endPoint y: 160, distance: 120.7
click at [661, 160] on div "Speicherplatz Belegt 32,40 TiB Verfügbar 16,01 TiB Insgesamt 48,41 TiB" at bounding box center [704, 174] width 425 height 112
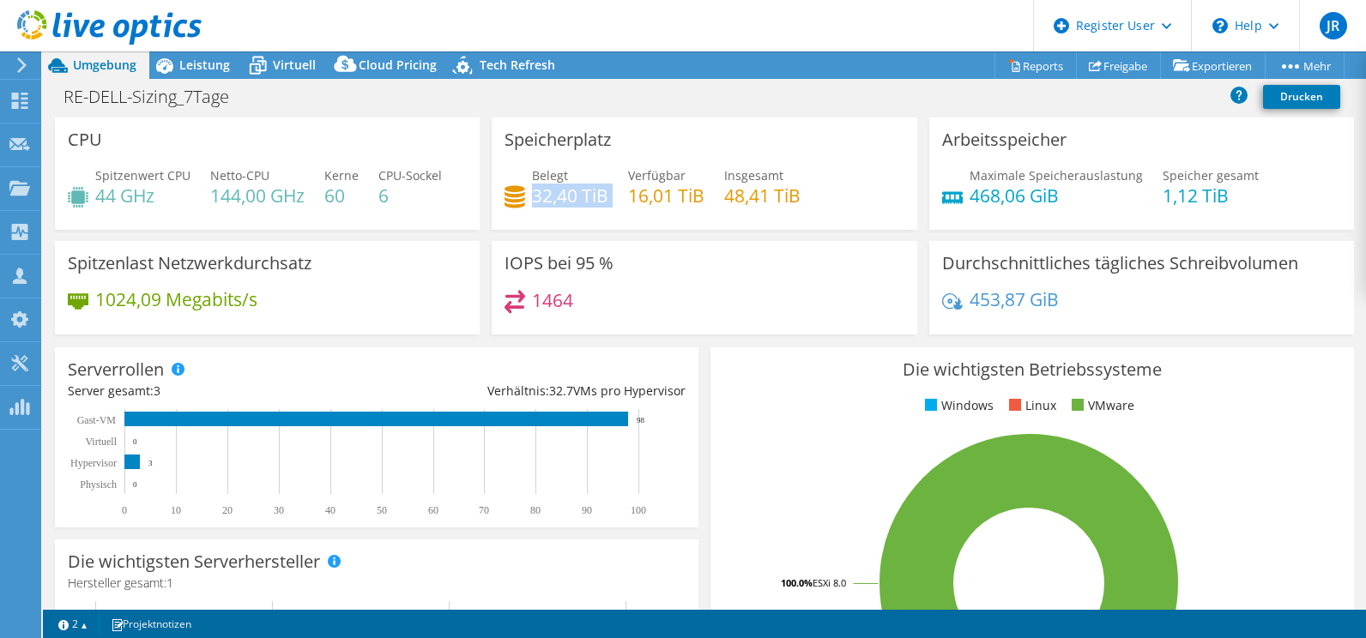
drag, startPoint x: 532, startPoint y: 196, endPoint x: 618, endPoint y: 188, distance: 86.2
click at [618, 188] on div "Belegt 32,40 TiB Verfügbar 16,01 TiB Insgesamt 48,41 TiB" at bounding box center [704, 194] width 399 height 56
drag, startPoint x: 618, startPoint y: 188, endPoint x: 692, endPoint y: 200, distance: 74.8
click at [661, 200] on h4 "16,01 TiB" at bounding box center [666, 195] width 76 height 19
click at [203, 67] on span "Leistung" at bounding box center [204, 65] width 51 height 16
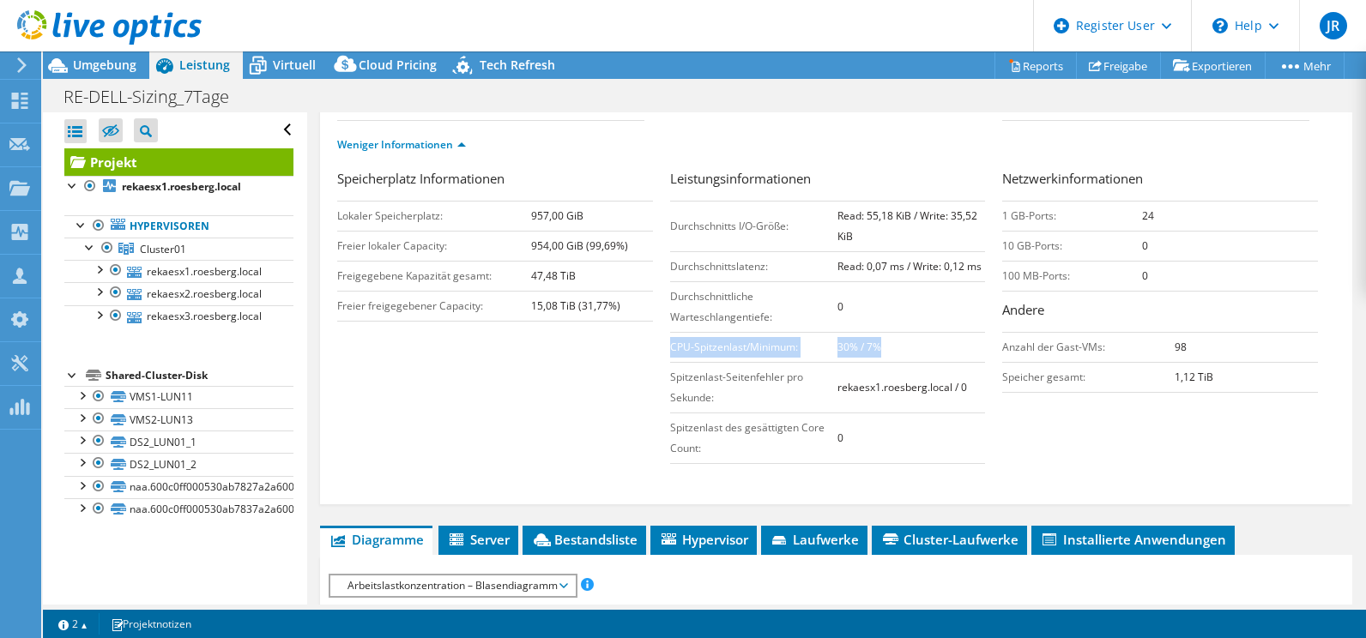
drag, startPoint x: 667, startPoint y: 344, endPoint x: 902, endPoint y: 346, distance: 235.1
click at [661, 268] on tr "CPU-Spitzenlast/Minimum: 30% / 7%" at bounding box center [828, 347] width 316 height 30
click at [661, 268] on b "30% / 7%" at bounding box center [860, 347] width 44 height 15
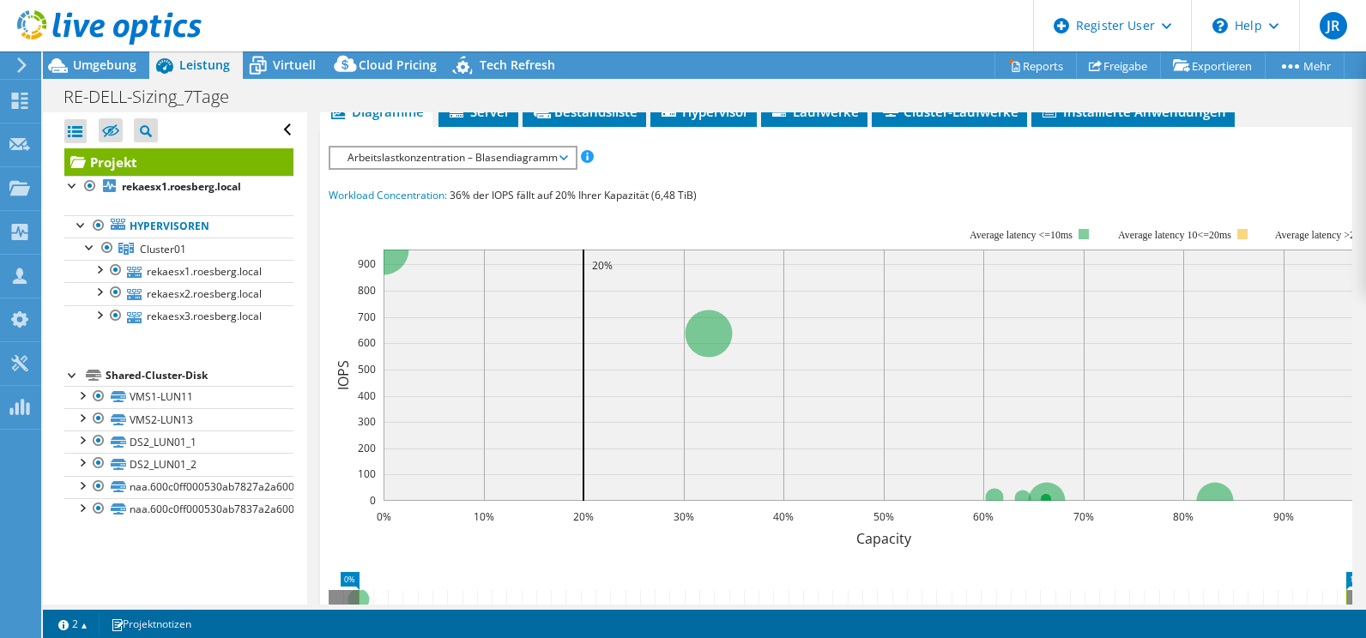
scroll to position [686, 0]
click at [520, 159] on span "Arbeitslastkonzentration – Blasendiagramm" at bounding box center [452, 157] width 227 height 21
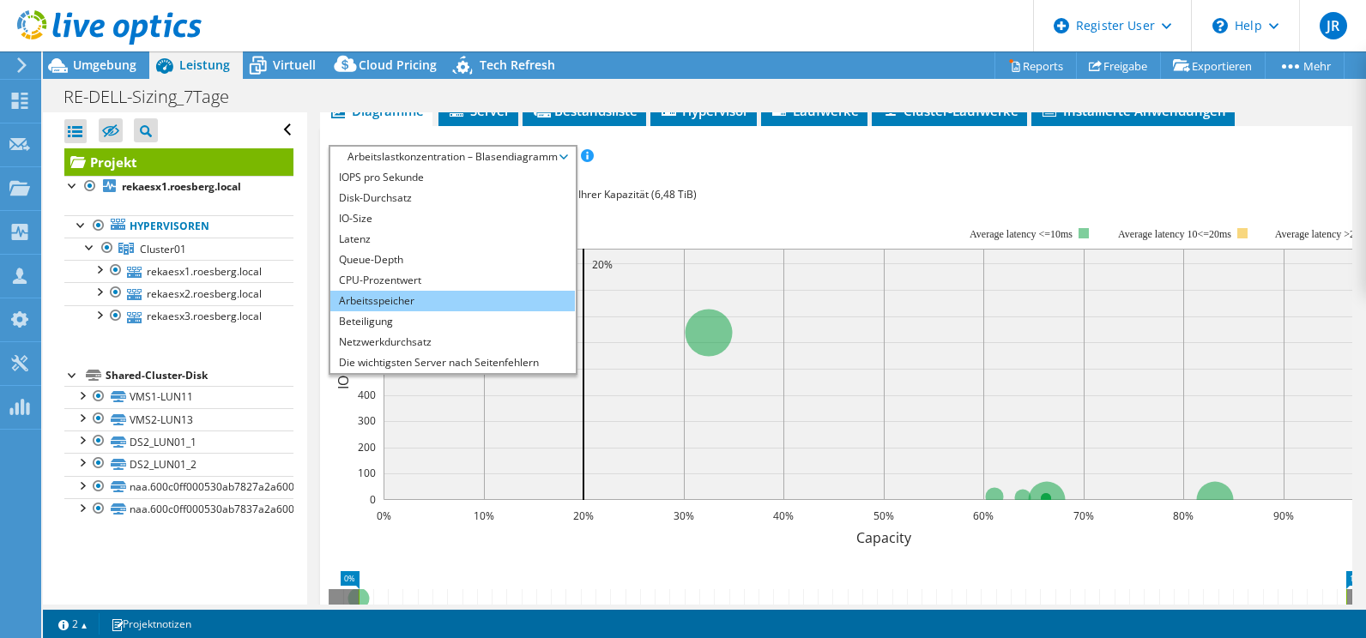
scroll to position [62, 0]
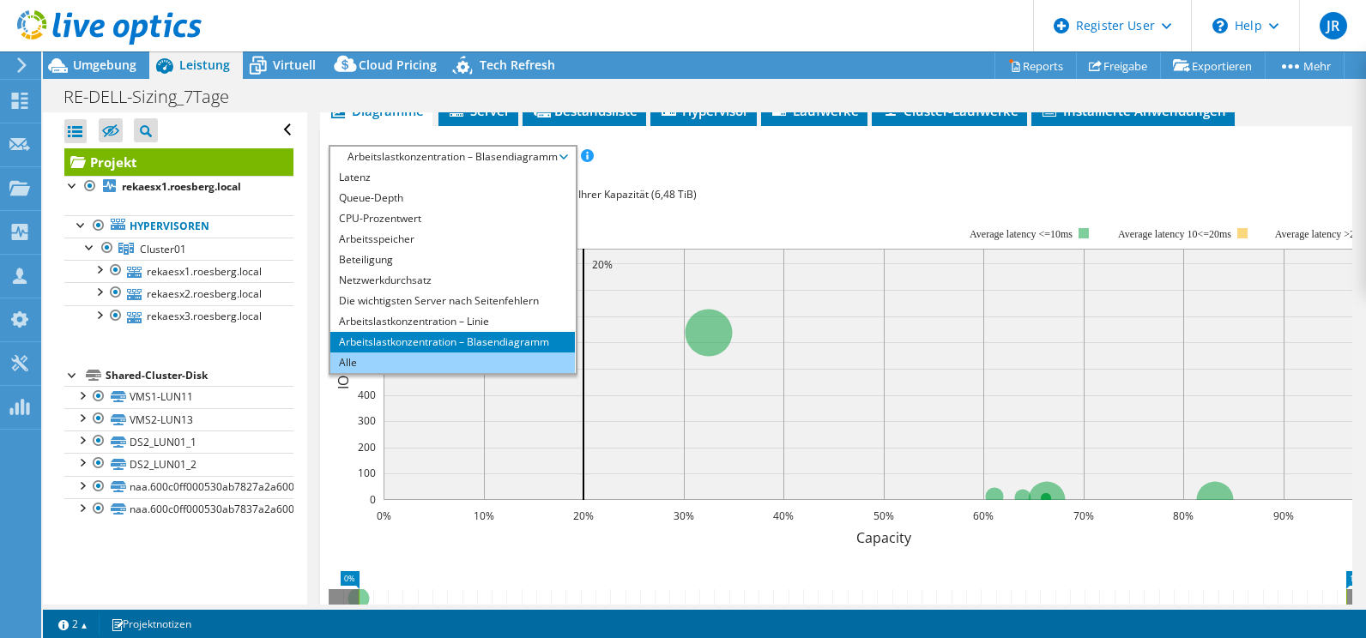
click at [352, 268] on li "Alle" at bounding box center [452, 363] width 245 height 21
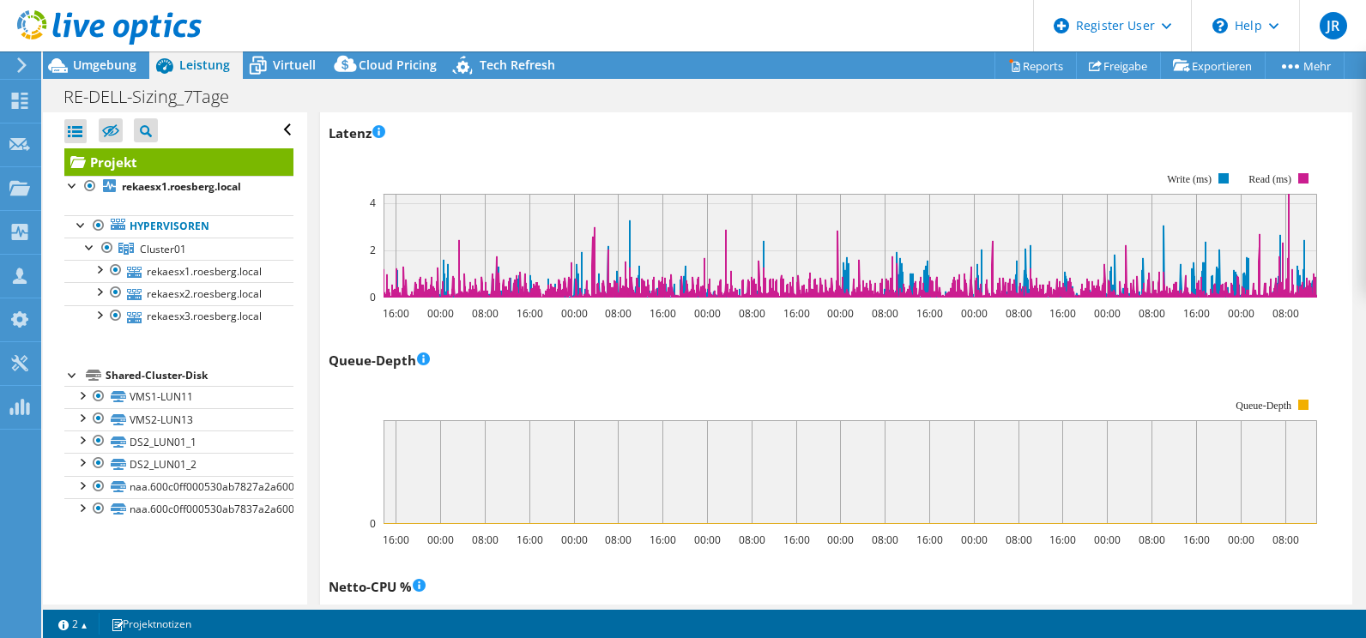
scroll to position [897, 0]
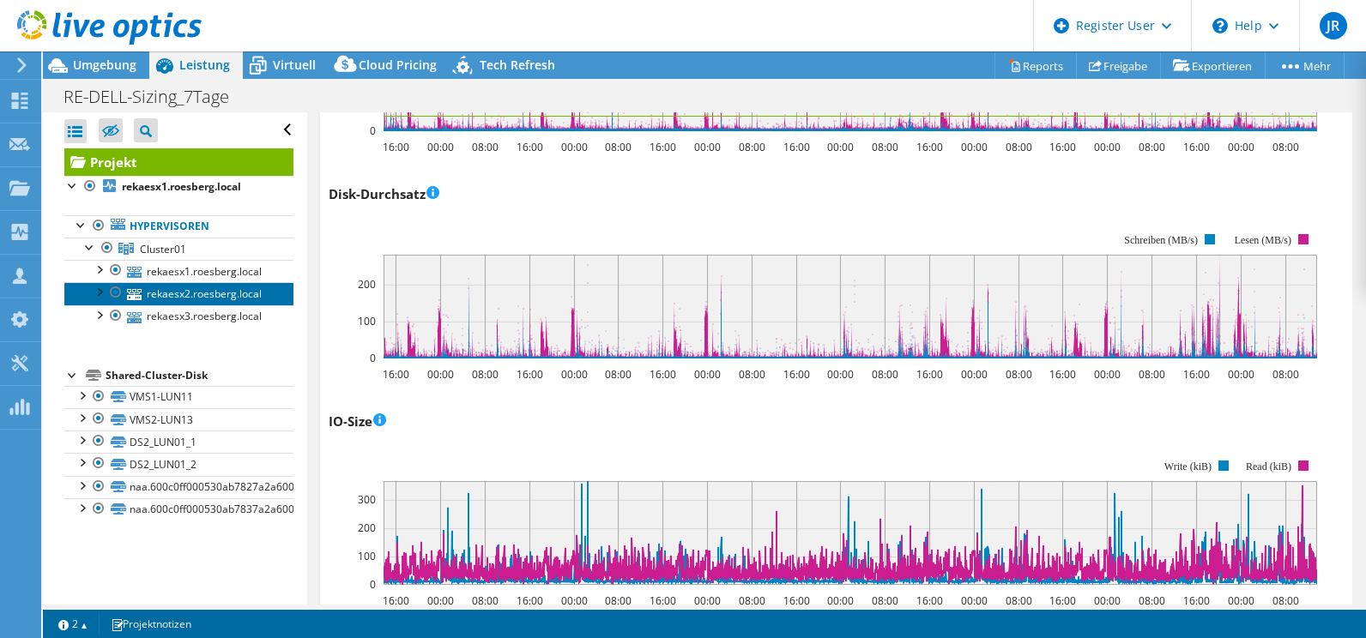
click at [180, 268] on link "rekaesx2.roesberg.local" at bounding box center [178, 293] width 229 height 22
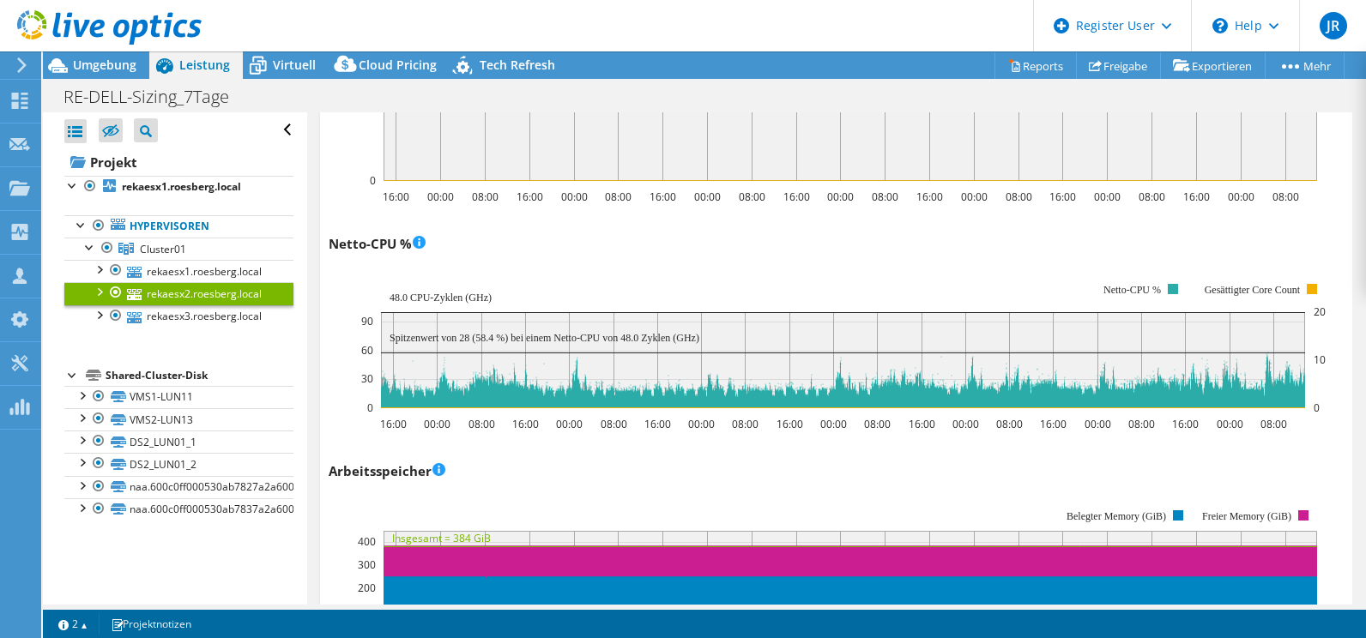
scroll to position [1561, 0]
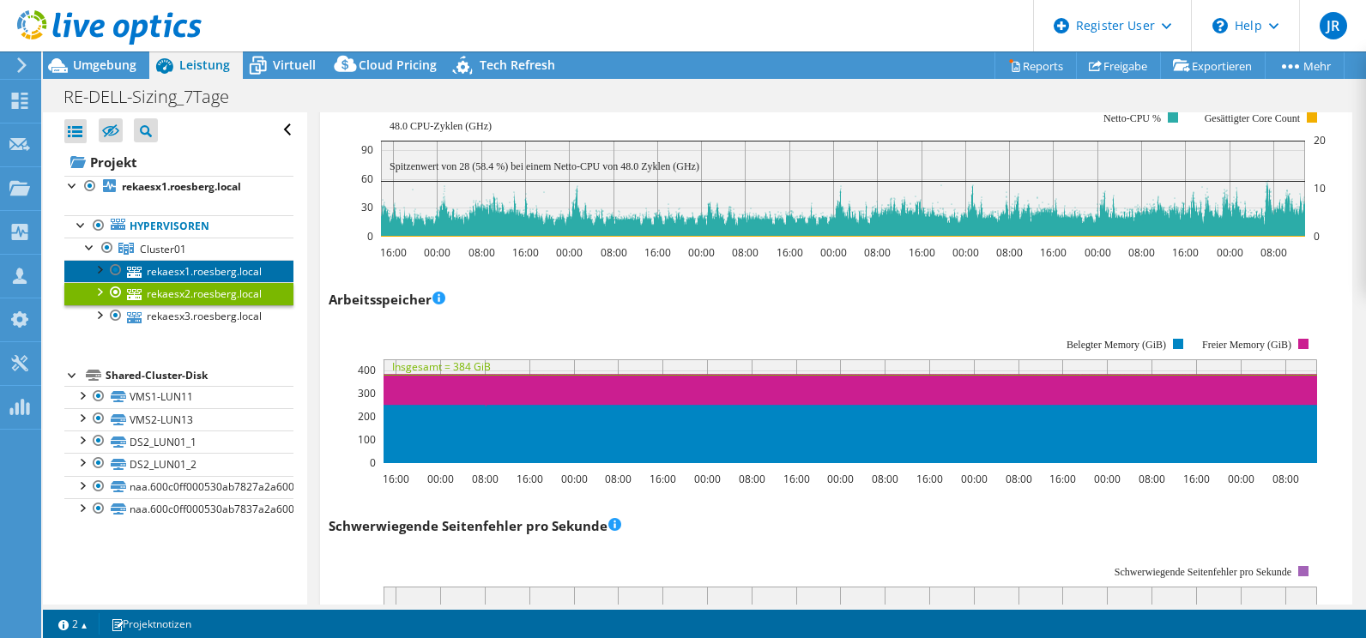
click at [190, 268] on link "rekaesx1.roesberg.local" at bounding box center [178, 271] width 229 height 22
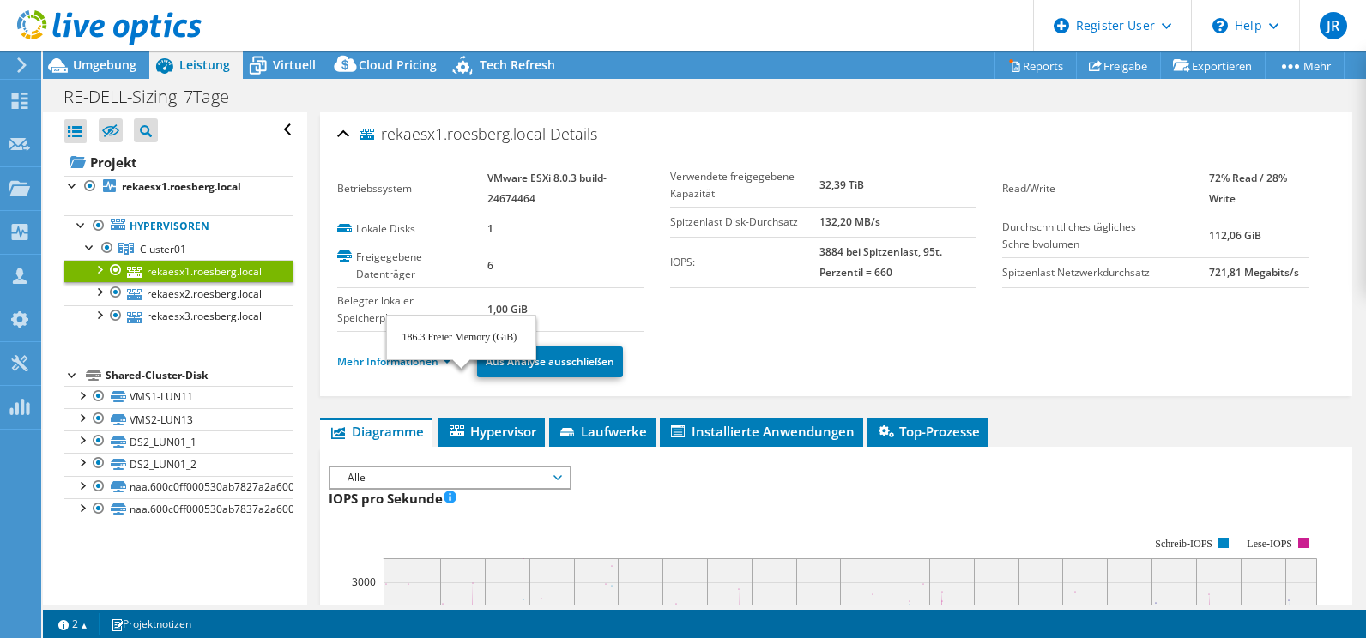
select select "EULondon"
select select "EUR"
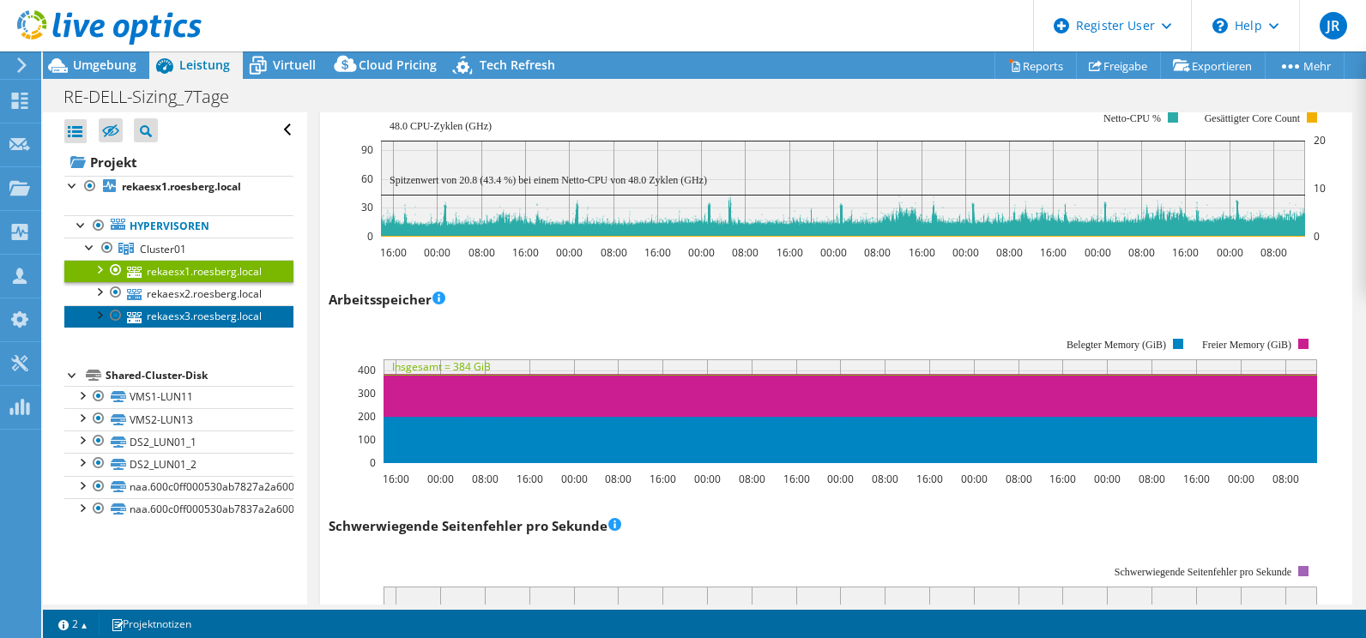
click at [197, 315] on link "rekaesx3.roesberg.local" at bounding box center [178, 316] width 229 height 22
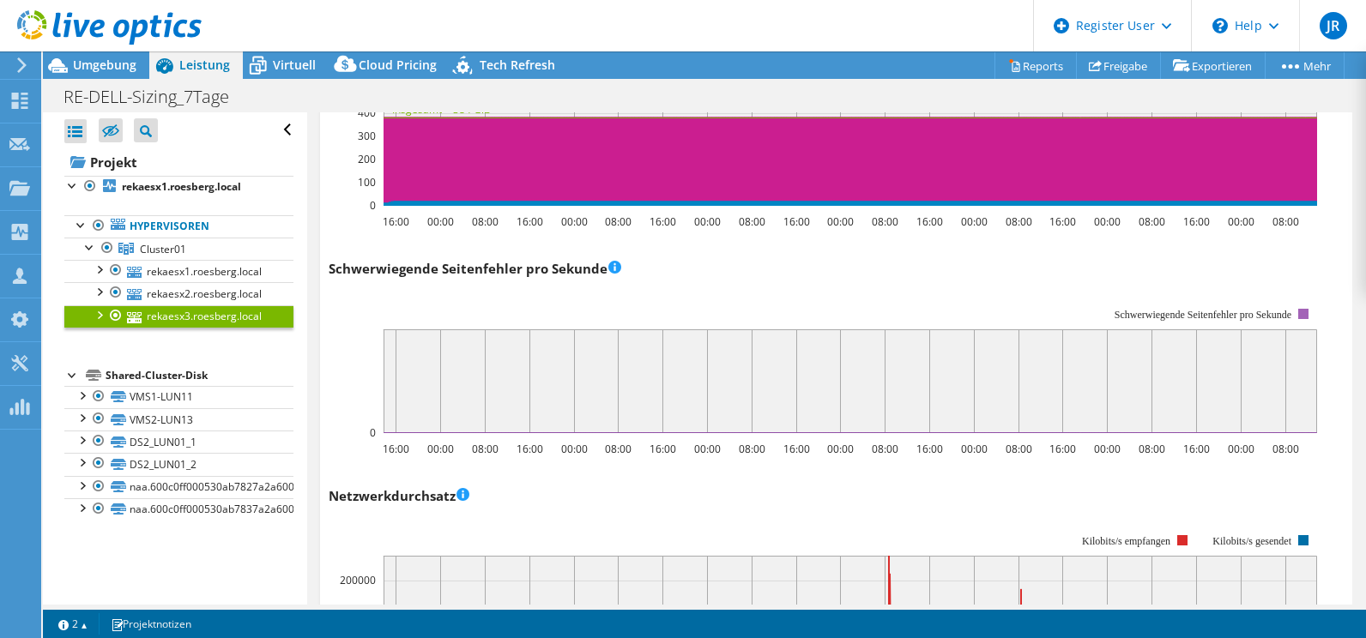
scroll to position [1647, 0]
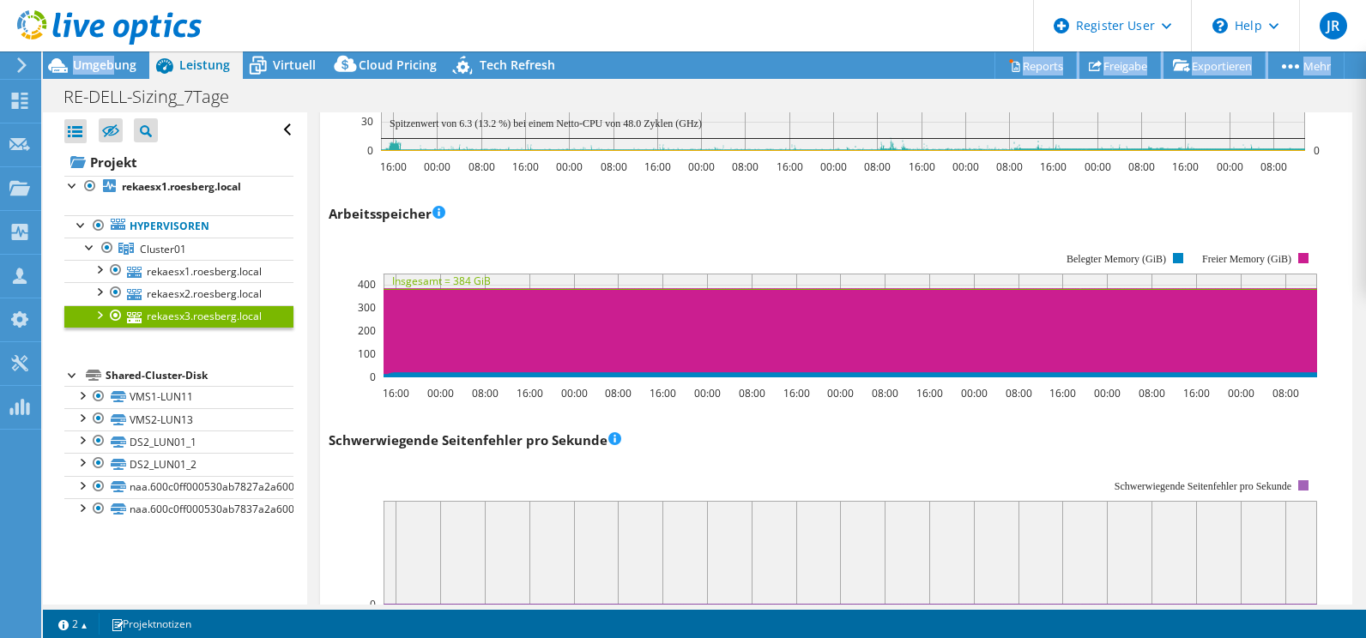
click at [112, 57] on div "JR [PERSON_NAME] [PERSON_NAME] [PERSON_NAME][EMAIL_ADDRESS][DOMAIN_NAME] Dell M…" at bounding box center [683, 319] width 1366 height 638
click at [93, 56] on div at bounding box center [101, 28] width 202 height 57
click at [106, 63] on span "Umgebung" at bounding box center [104, 65] width 63 height 16
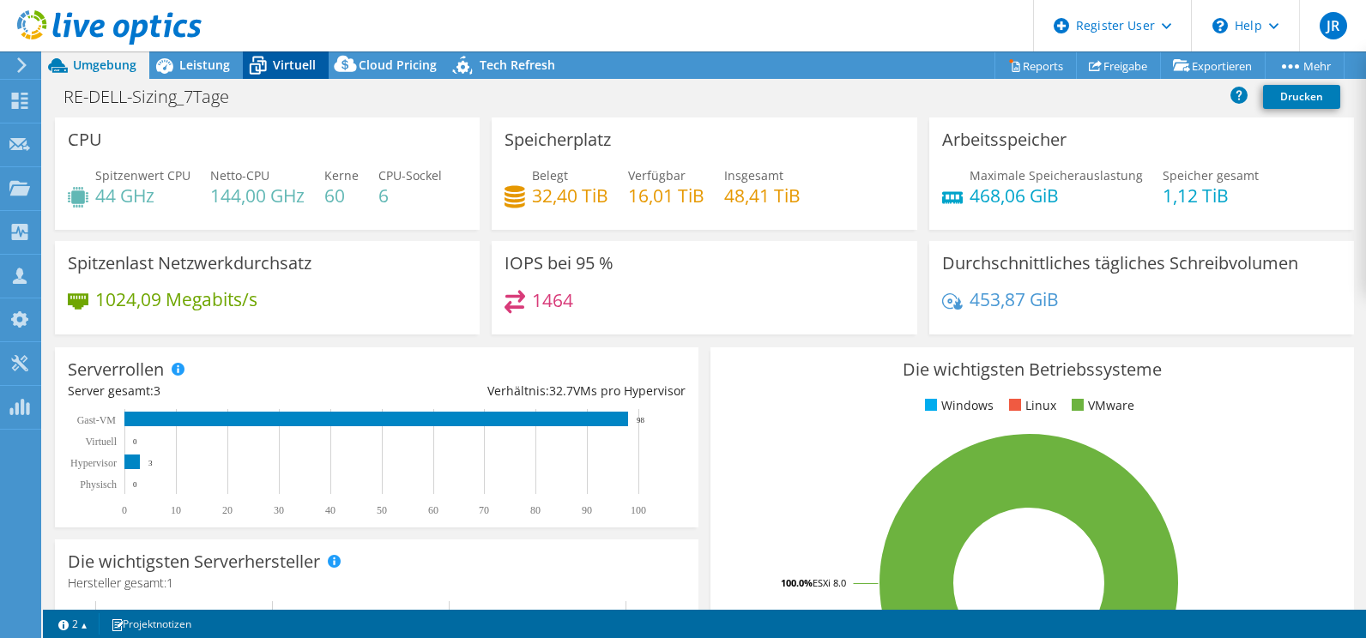
click at [273, 63] on span "Virtuell" at bounding box center [294, 65] width 43 height 16
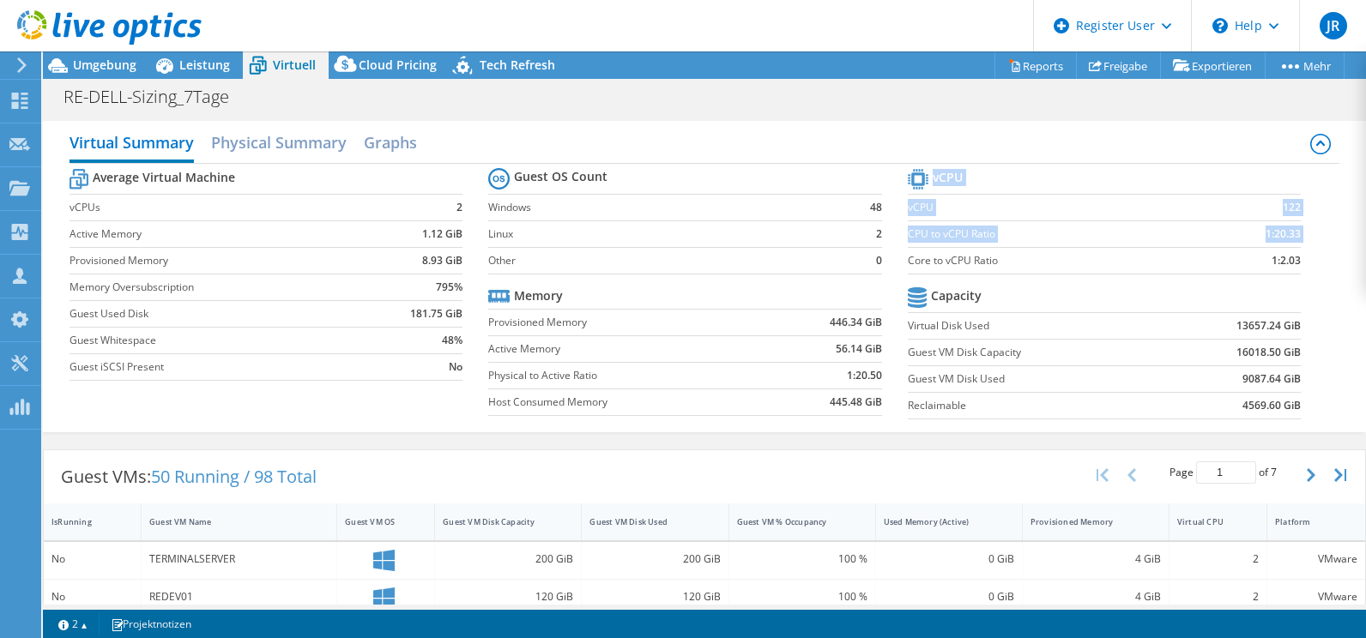
drag, startPoint x: 902, startPoint y: 257, endPoint x: 1293, endPoint y: 261, distance: 391.3
click at [1293, 261] on section "vCPU vCPU 122 CPU to vCPU Ratio 1:20.33 Core to vCPU Ratio 1:2.03 Capacity Virt…" at bounding box center [1118, 296] width 420 height 263
click at [1136, 262] on label "Core to vCPU Ratio" at bounding box center [1053, 260] width 290 height 17
drag, startPoint x: 1258, startPoint y: 263, endPoint x: 1303, endPoint y: 263, distance: 45.5
click at [1303, 263] on section "vCPU vCPU 122 CPU to vCPU Ratio 1:20.33 Core to vCPU Ratio 1:2.03 Capacity Virt…" at bounding box center [1118, 296] width 420 height 263
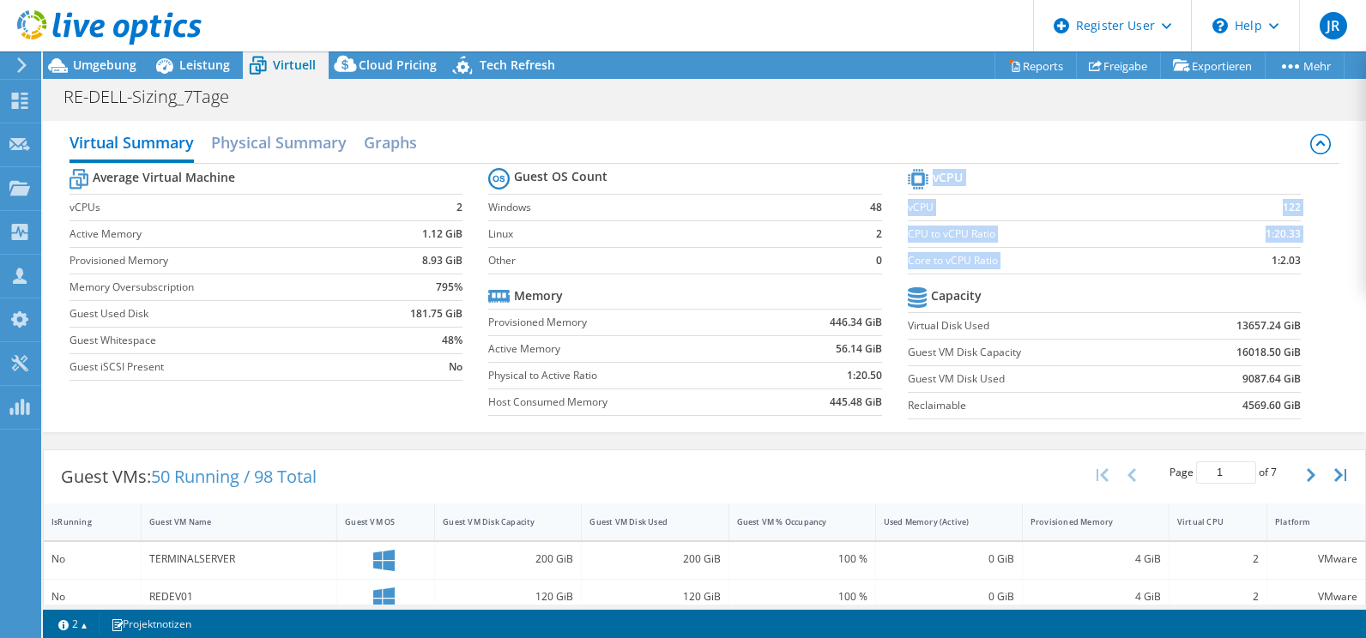
drag, startPoint x: 1303, startPoint y: 263, endPoint x: 1280, endPoint y: 265, distance: 23.3
click at [1280, 265] on b "1:2.03" at bounding box center [1286, 260] width 29 height 17
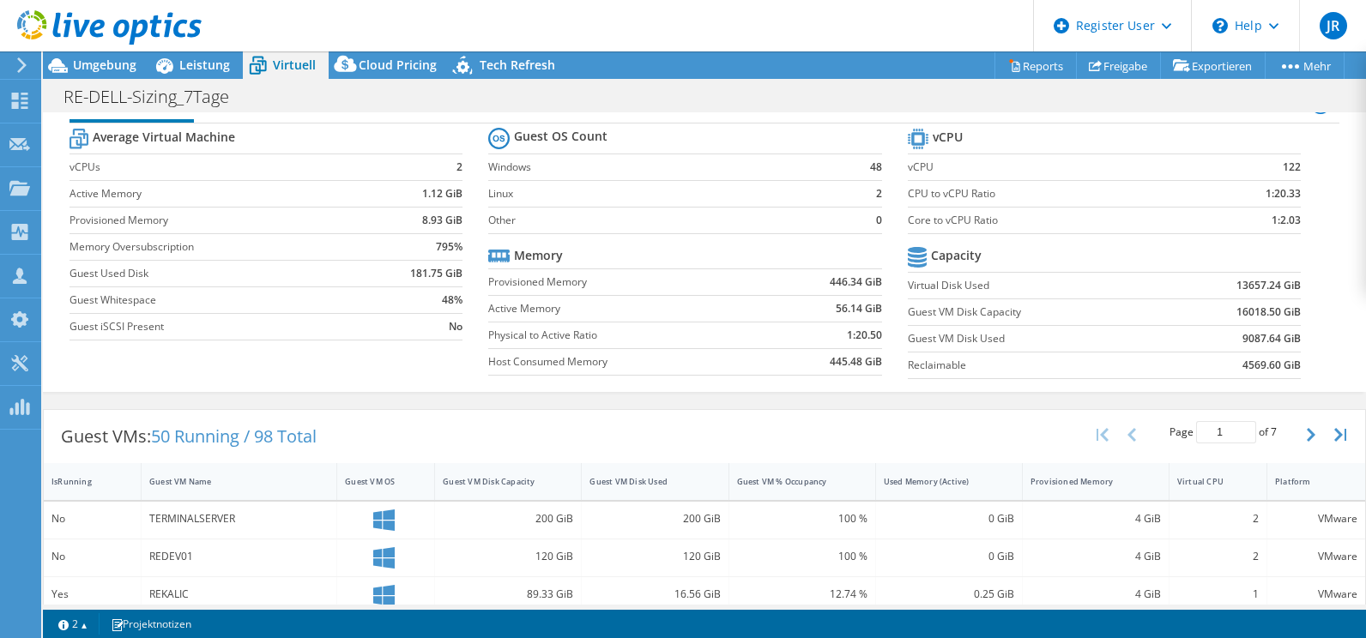
scroll to position [0, 0]
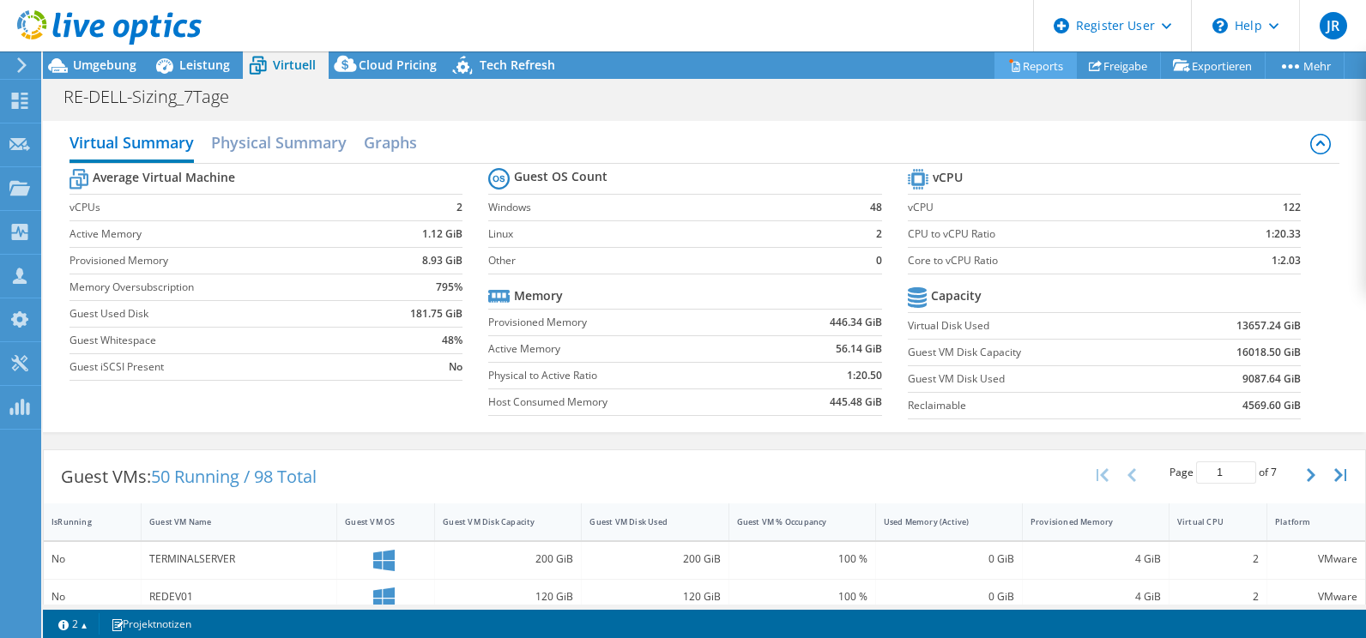
click at [1032, 64] on link "Reports" at bounding box center [1036, 65] width 82 height 27
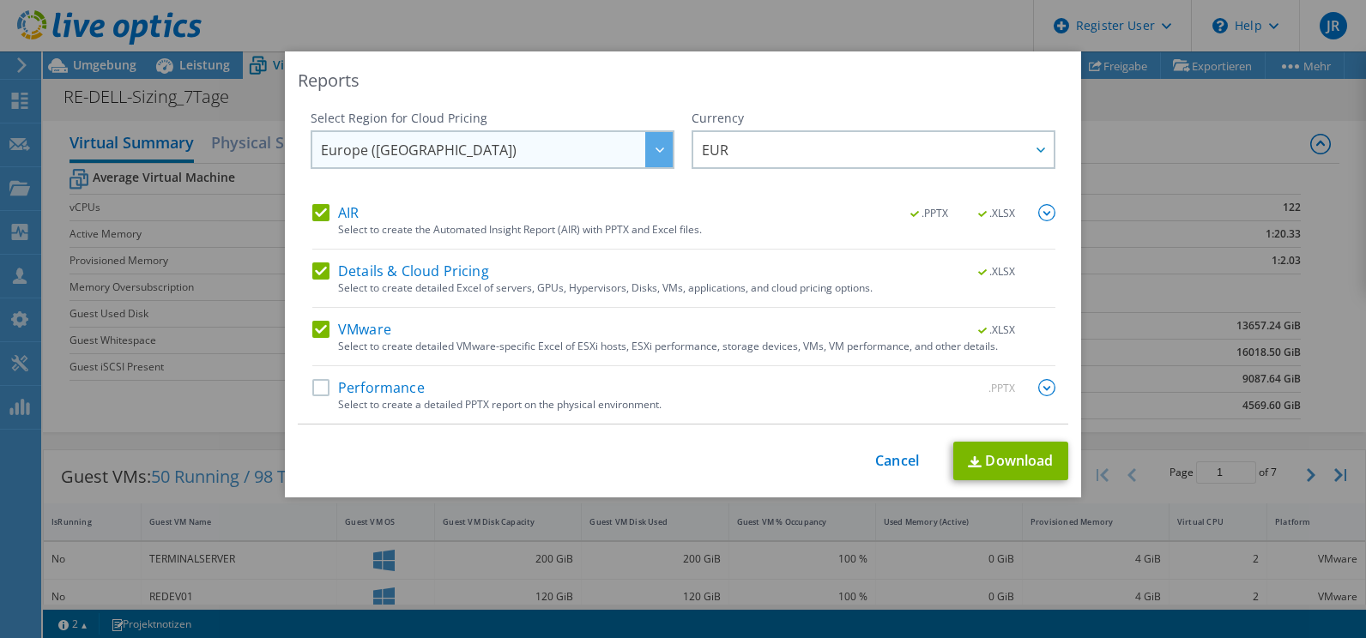
click at [656, 148] on icon at bounding box center [660, 150] width 9 height 5
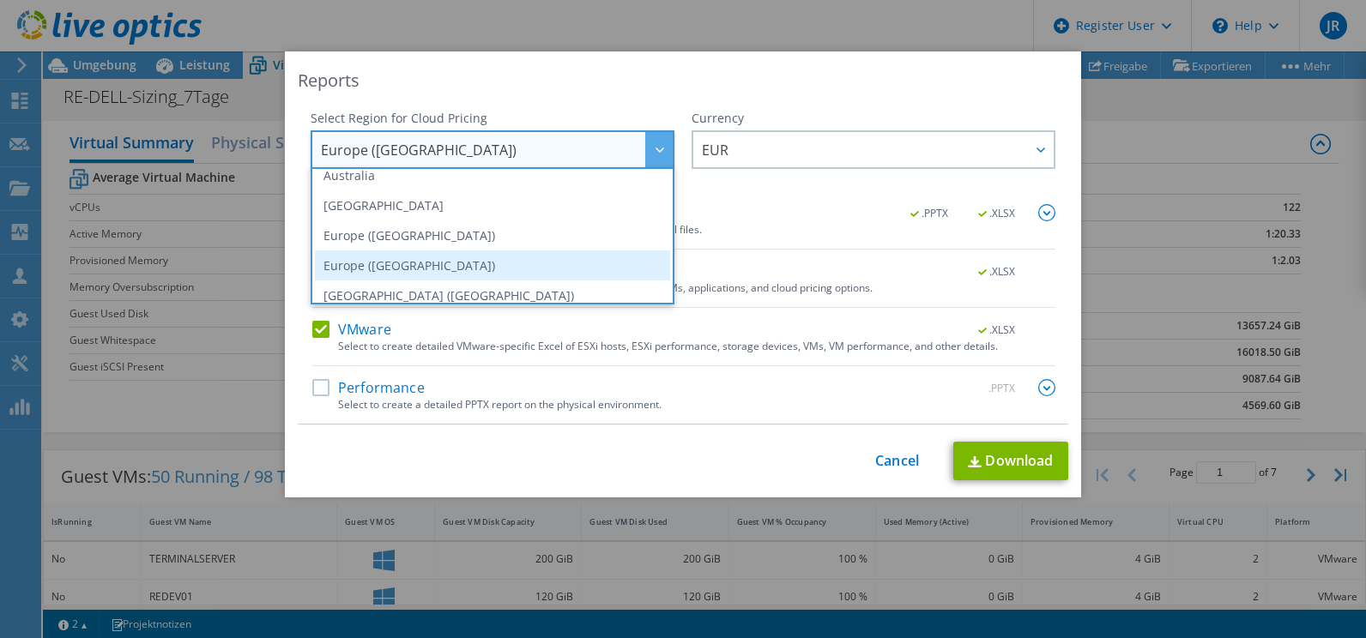
scroll to position [232, 0]
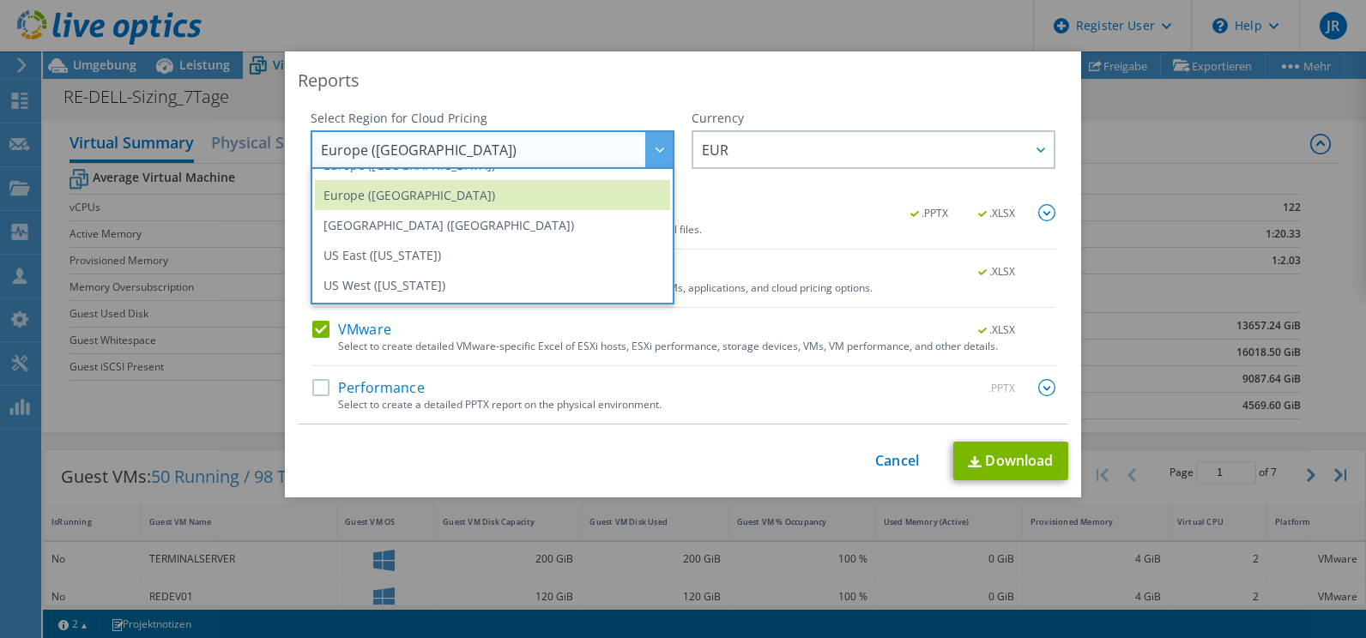
click at [505, 102] on div "Reports Select Region for Cloud Pricing Asia Pacific ([GEOGRAPHIC_DATA]) [GEOGR…" at bounding box center [683, 274] width 796 height 446
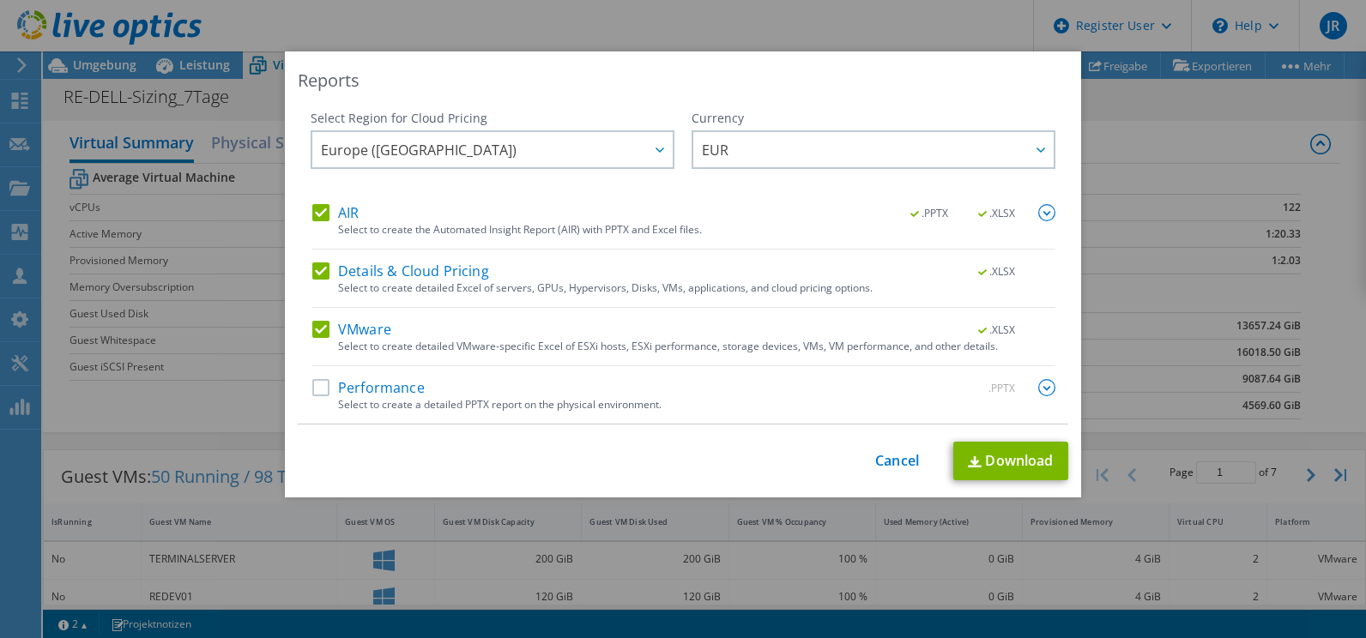
click at [313, 211] on label "AIR" at bounding box center [335, 212] width 46 height 17
click at [0, 0] on input "AIR" at bounding box center [0, 0] width 0 height 0
click at [312, 269] on label "Details & Cloud Pricing" at bounding box center [400, 271] width 177 height 17
click at [0, 0] on input "Details & Cloud Pricing" at bounding box center [0, 0] width 0 height 0
click at [650, 139] on div "Europe ([GEOGRAPHIC_DATA]) [GEOGRAPHIC_DATA] ([GEOGRAPHIC_DATA]) [GEOGRAPHIC_DA…" at bounding box center [493, 151] width 364 height 43
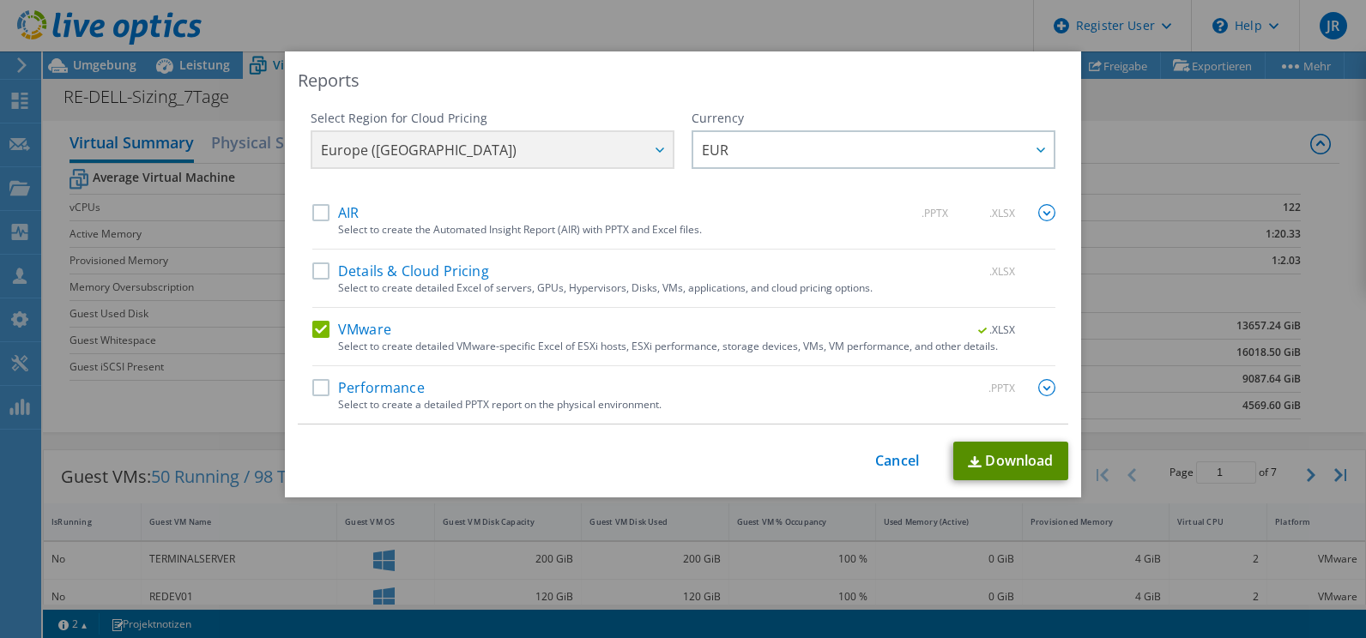
click at [989, 457] on link "Download" at bounding box center [1010, 461] width 115 height 39
click at [898, 458] on link "Cancel" at bounding box center [897, 461] width 44 height 16
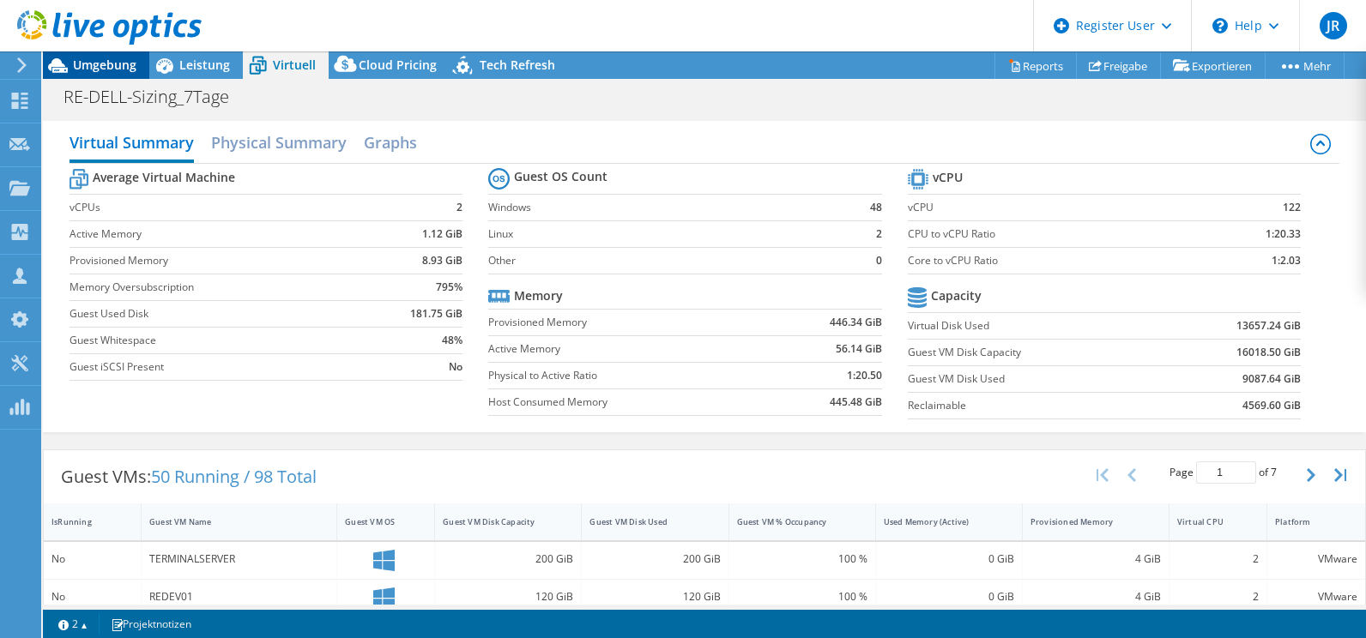
click at [114, 63] on span "Umgebung" at bounding box center [104, 65] width 63 height 16
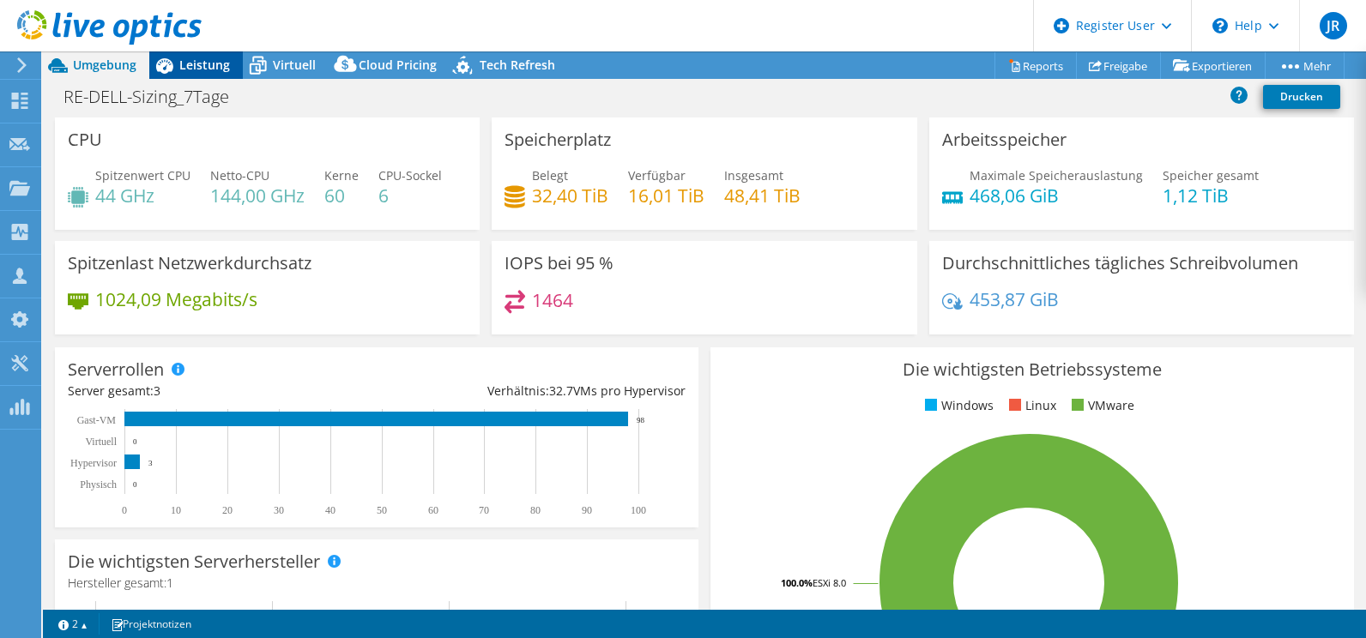
click at [207, 67] on span "Leistung" at bounding box center [204, 65] width 51 height 16
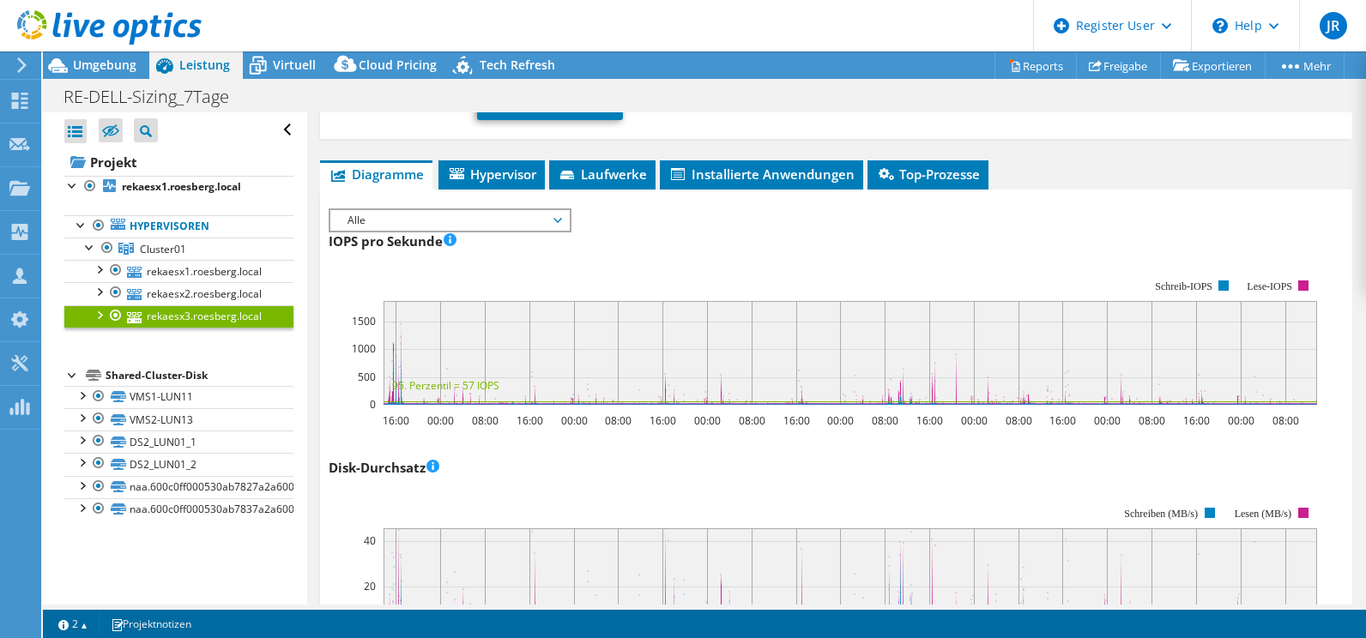
scroll to position [0, 0]
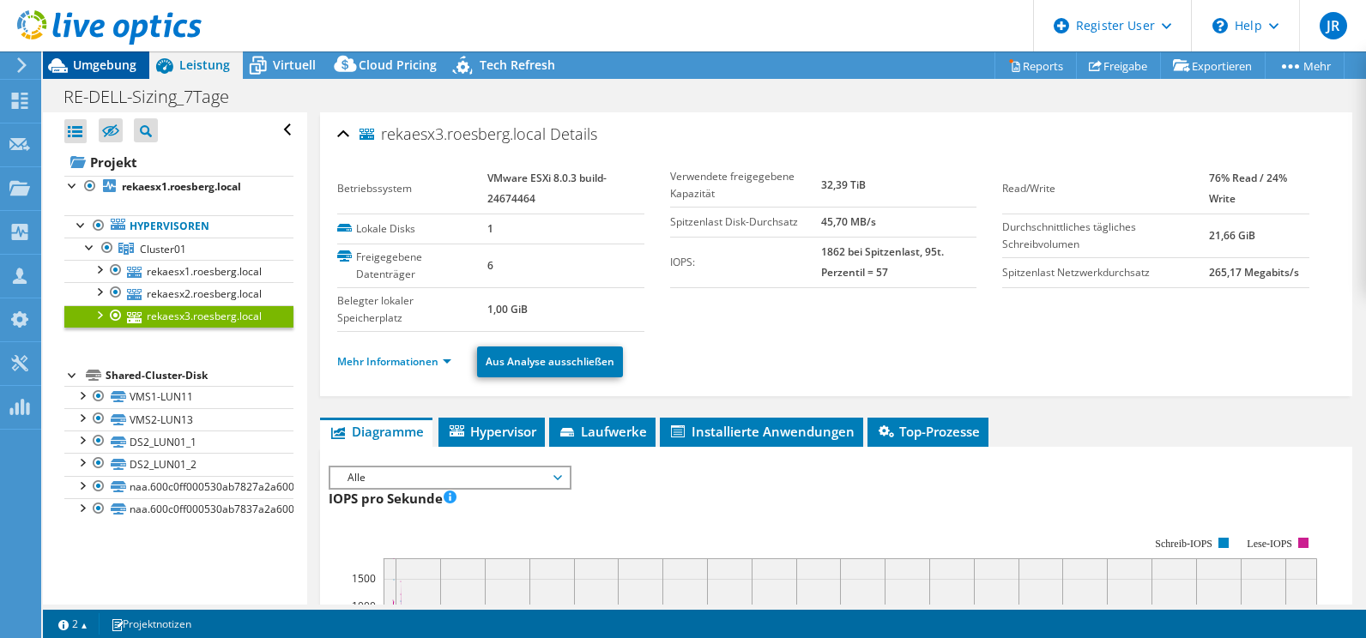
click at [89, 69] on span "Umgebung" at bounding box center [104, 65] width 63 height 16
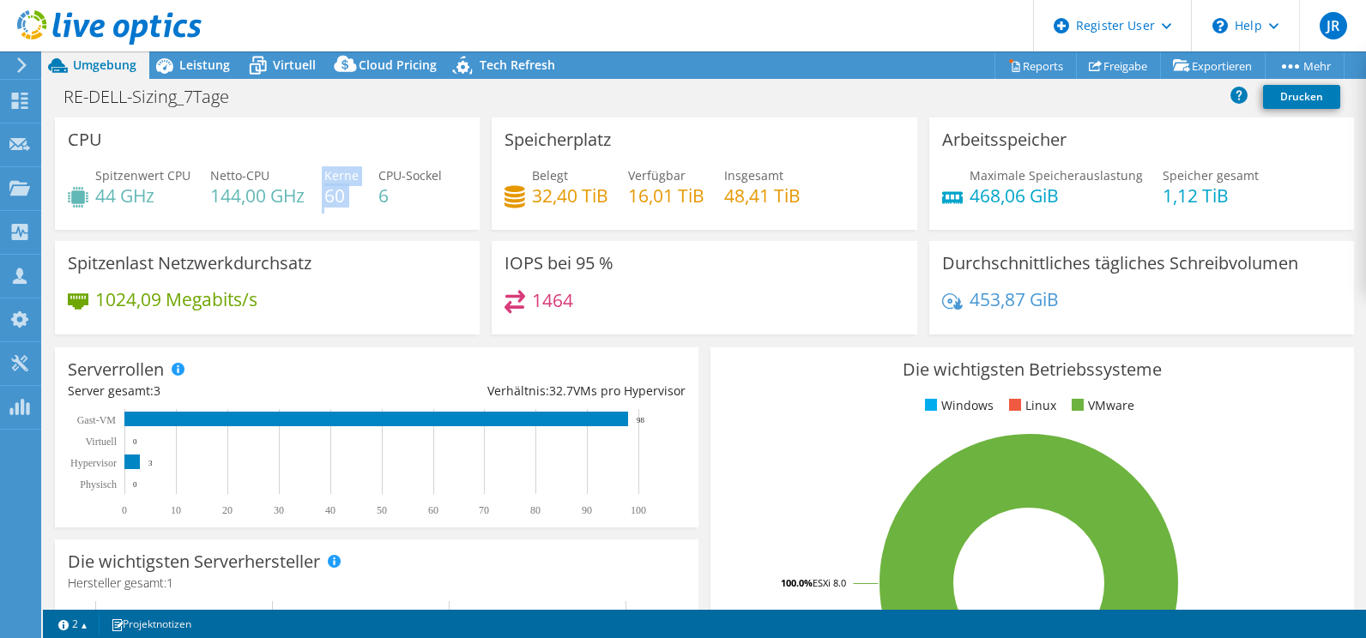
drag, startPoint x: 322, startPoint y: 178, endPoint x: 354, endPoint y: 206, distance: 42.5
click at [354, 206] on div "Spitzenwert CPU 44 GHz Netto-CPU 144,00 GHz Kerne 60 CPU-Sockel 6" at bounding box center [267, 194] width 399 height 56
drag, startPoint x: 354, startPoint y: 206, endPoint x: 439, endPoint y: 215, distance: 86.3
click at [439, 215] on div "Spitzenwert CPU 44 GHz Netto-CPU 144,00 GHz Kerne 60 CPU-Sockel 6" at bounding box center [267, 194] width 399 height 56
click at [1147, 60] on link "Freigabe" at bounding box center [1118, 65] width 85 height 27
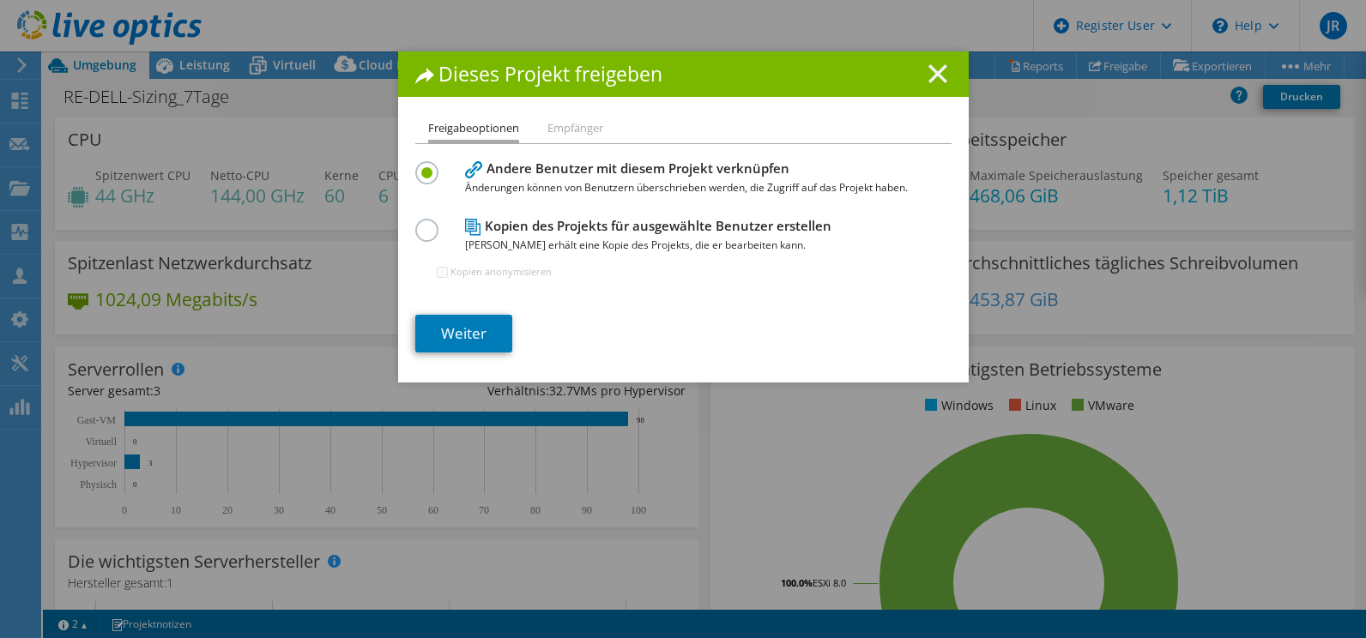
click at [932, 69] on icon at bounding box center [937, 73] width 19 height 19
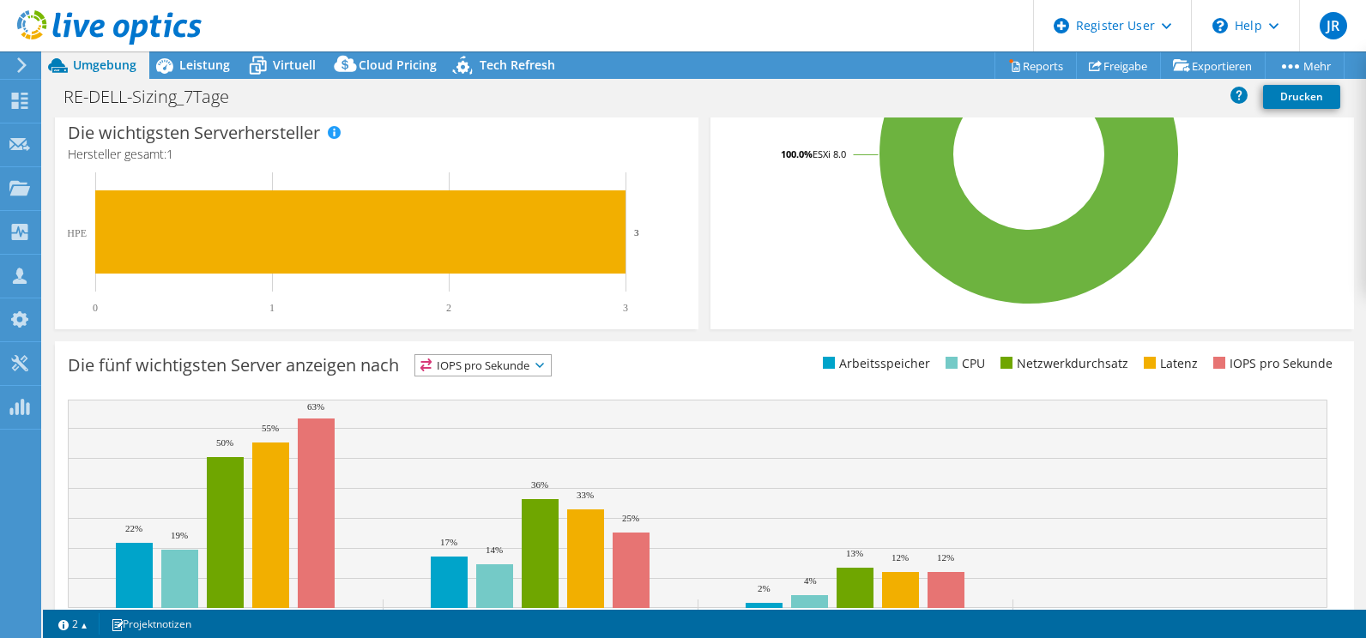
scroll to position [172, 0]
